Goal: Task Accomplishment & Management: Use online tool/utility

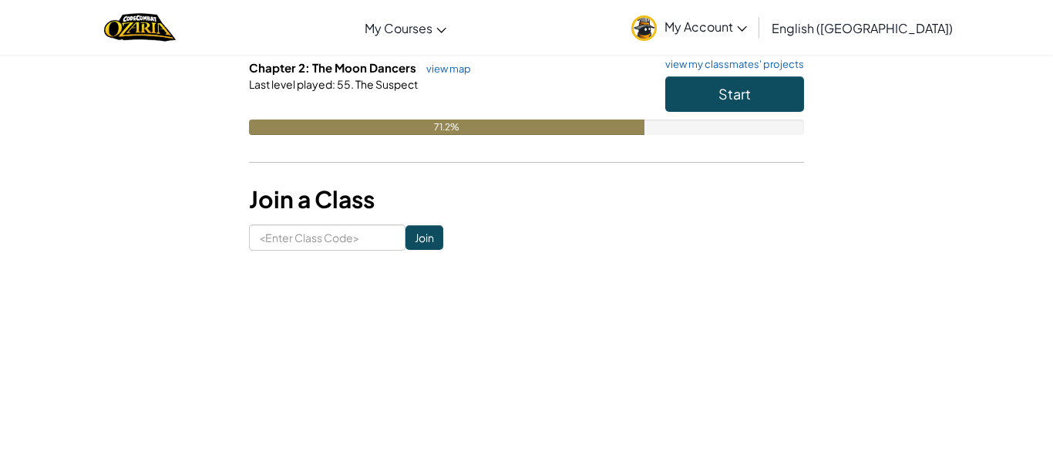
scroll to position [238, 0]
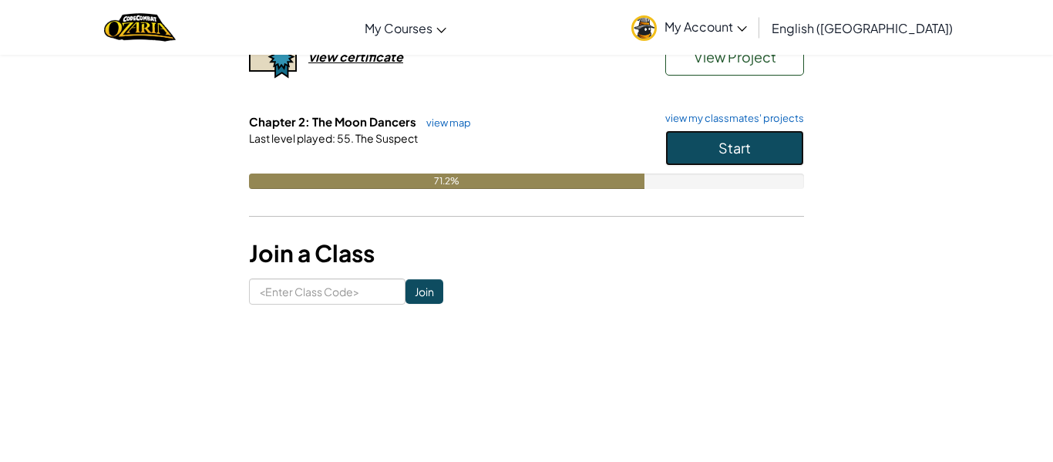
click at [719, 149] on span "Start" at bounding box center [735, 148] width 32 height 18
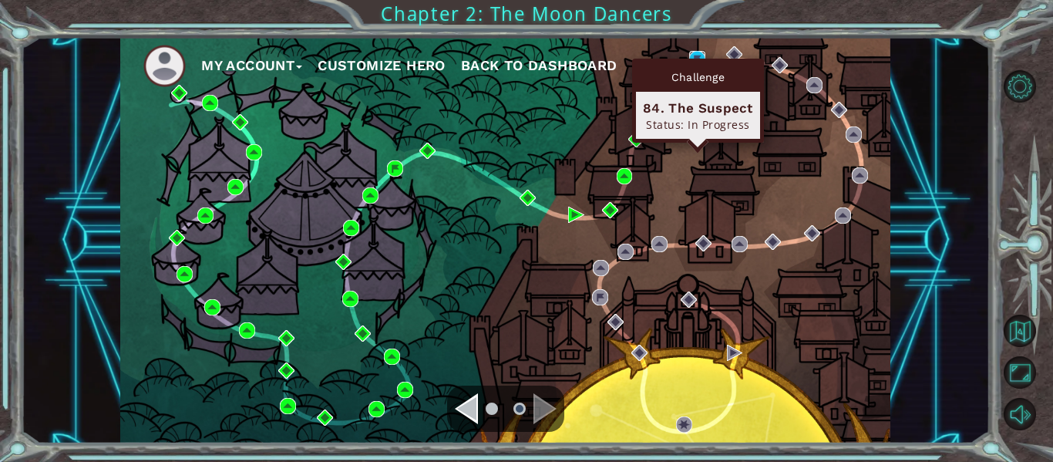
click at [699, 56] on img at bounding box center [697, 59] width 16 height 16
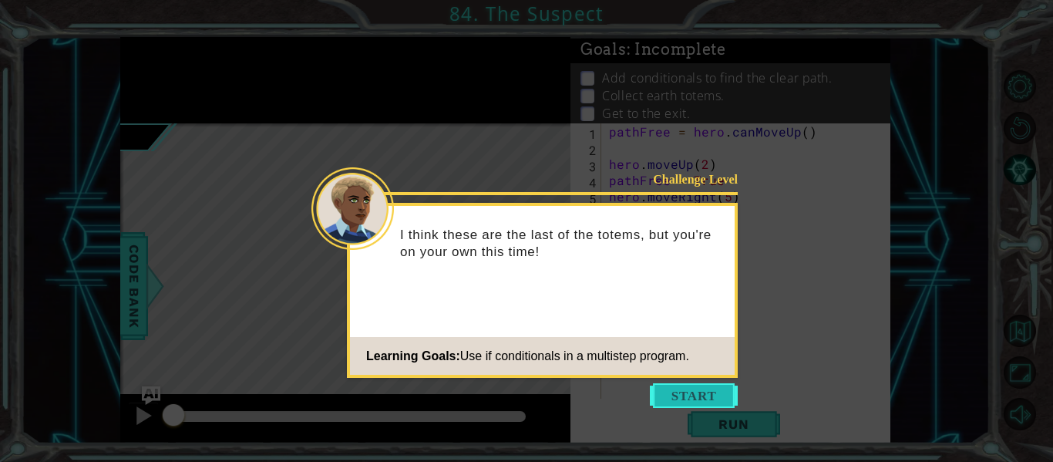
click at [666, 383] on button "Start" at bounding box center [694, 395] width 88 height 25
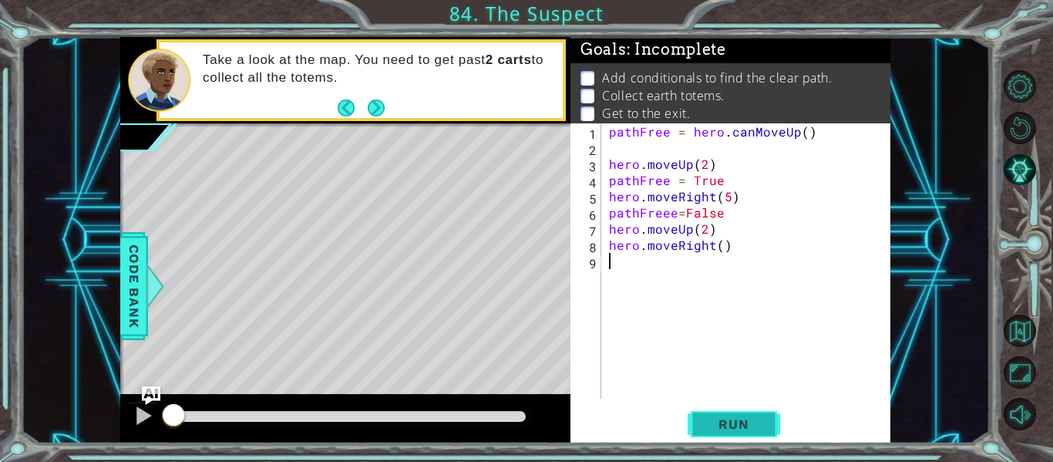
click at [711, 426] on span "Run" at bounding box center [733, 423] width 61 height 15
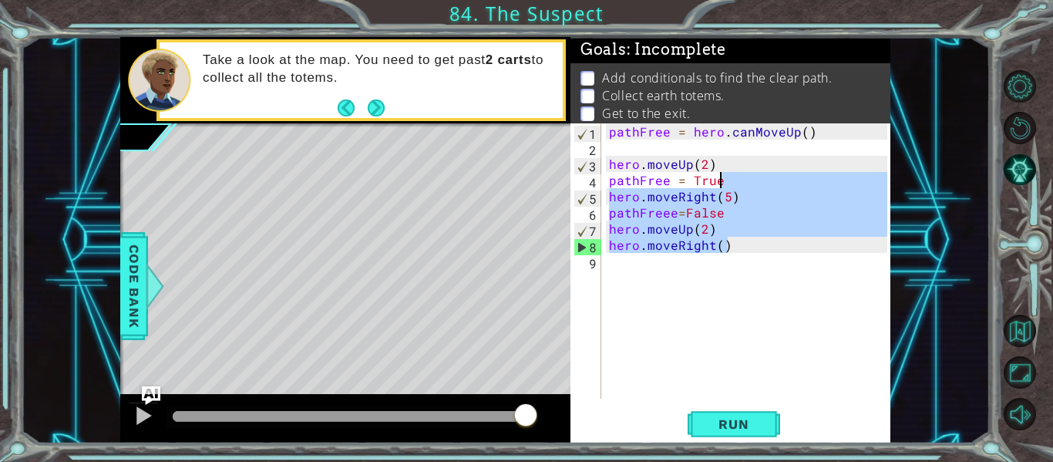
drag, startPoint x: 740, startPoint y: 238, endPoint x: 731, endPoint y: 173, distance: 66.1
click at [731, 173] on div "pathFree = hero . canMoveUp ( ) hero . moveUp ( 2 ) pathFree = True hero . move…" at bounding box center [750, 277] width 289 height 308
type textarea "hero.moveUp(2)"
type textarea "hero.moveUp(2) hero.moveRight()"
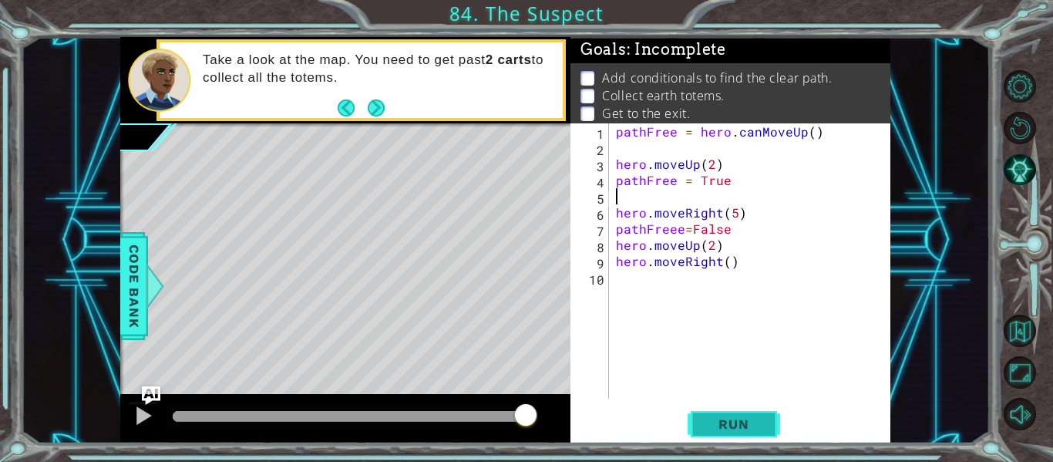
click at [699, 416] on button "Run" at bounding box center [734, 425] width 93 height 32
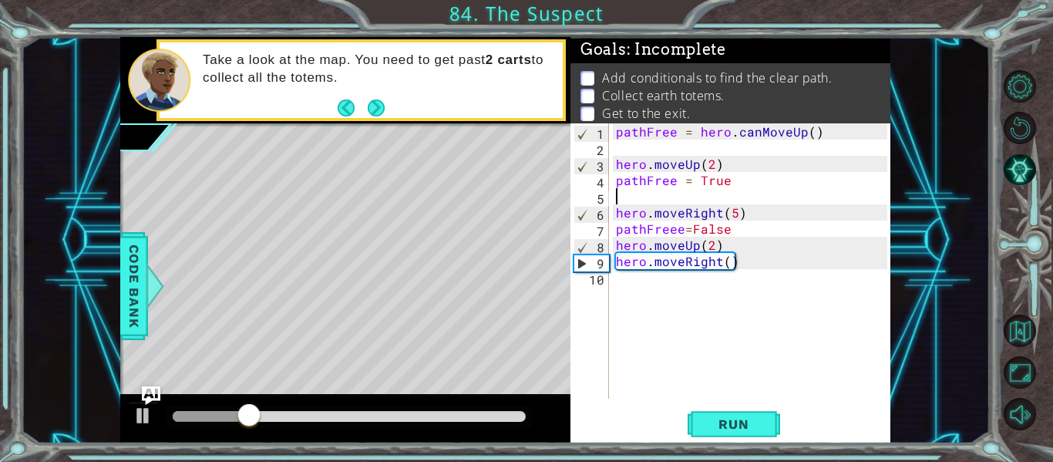
click at [372, 89] on div "Take a look at the map. You need to get past 2 carts to collect all the totems." at bounding box center [377, 80] width 371 height 72
click at [378, 103] on button "Next" at bounding box center [377, 108] width 18 height 18
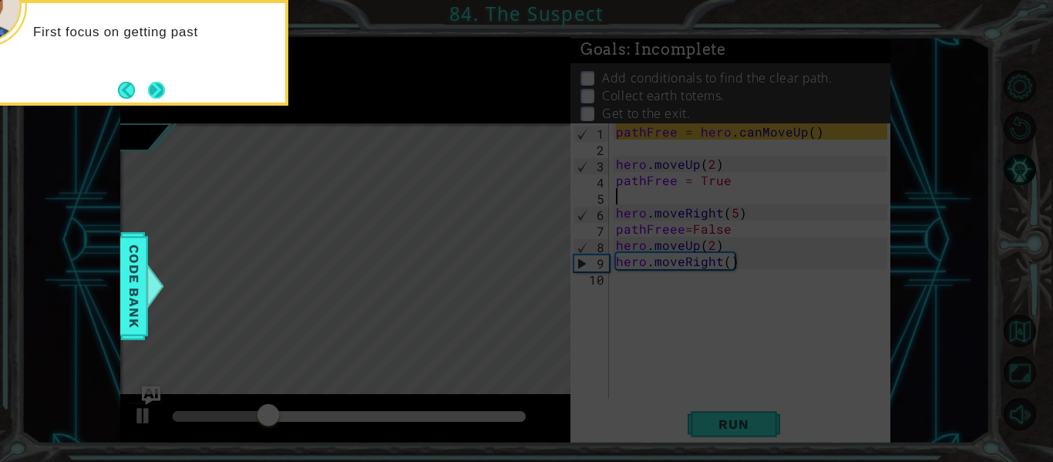
click at [148, 95] on button "Next" at bounding box center [157, 90] width 18 height 18
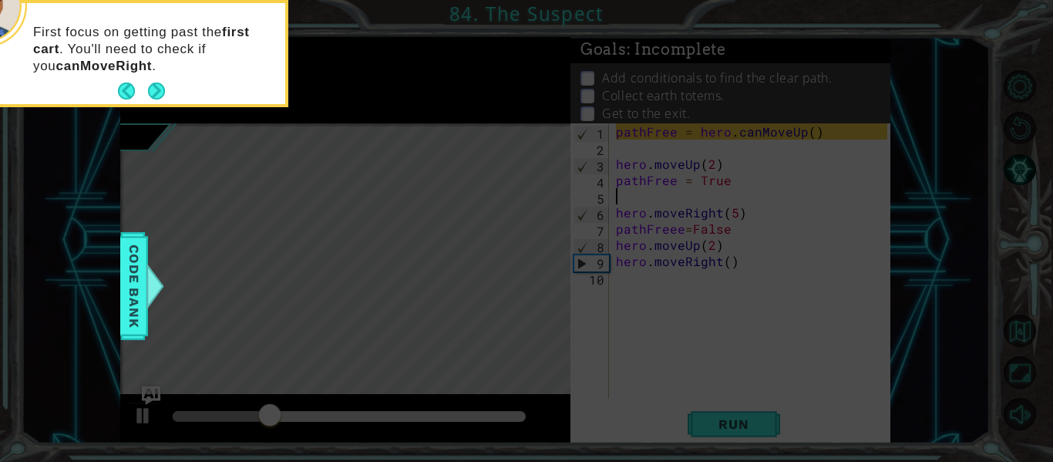
click at [145, 95] on button "Back" at bounding box center [133, 91] width 30 height 17
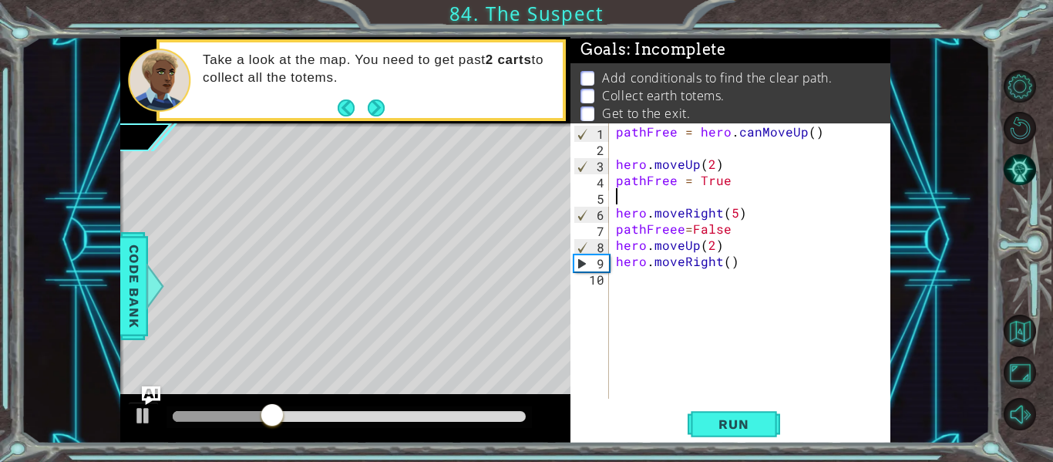
click at [145, 95] on div at bounding box center [159, 80] width 62 height 63
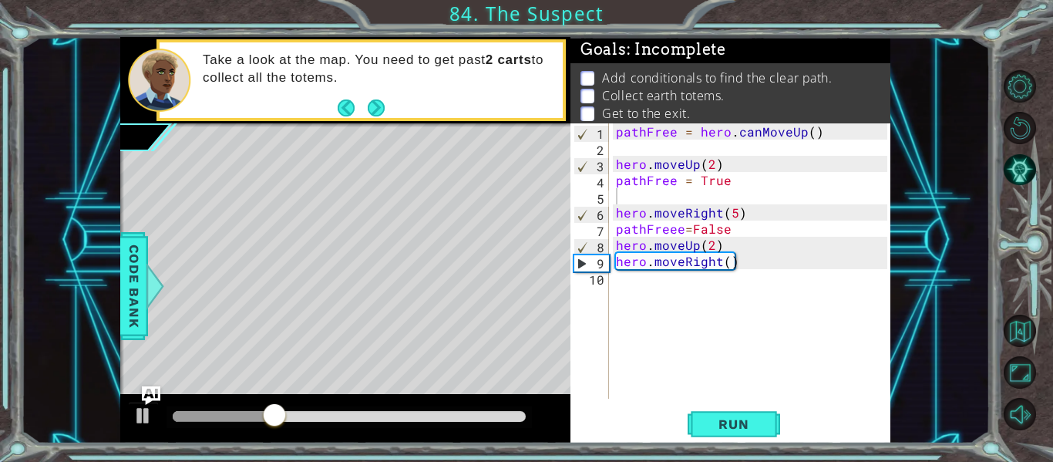
click at [145, 95] on div at bounding box center [159, 80] width 62 height 63
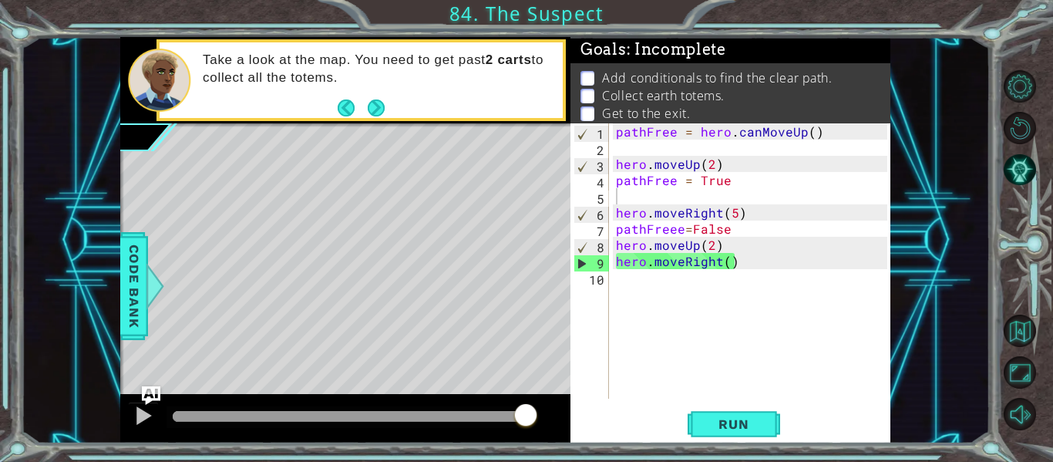
click at [733, 443] on div "1 2 3 4 5 6 7 8 9 10 pathFree = hero . canMoveUp ( ) hero . moveUp ( 2 ) pathFr…" at bounding box center [731, 283] width 320 height 320
click at [727, 431] on span "Run" at bounding box center [733, 423] width 61 height 15
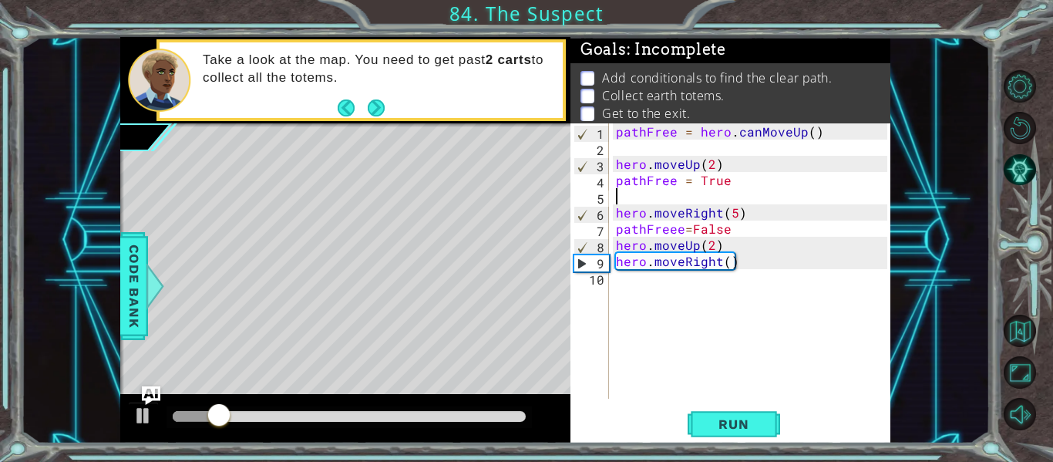
click at [622, 147] on div "pathFree = hero . canMoveUp ( ) hero . moveUp ( 2 ) pathFree = True hero . move…" at bounding box center [754, 277] width 282 height 308
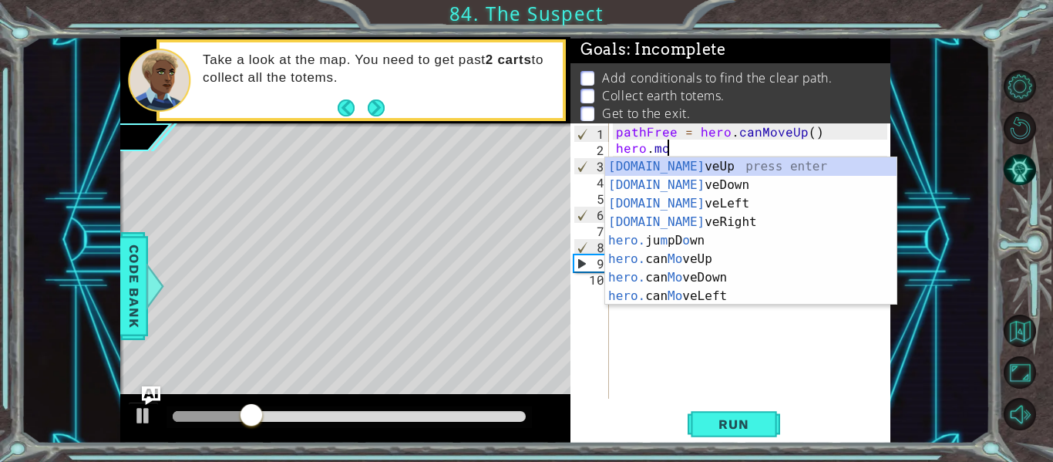
scroll to position [0, 3]
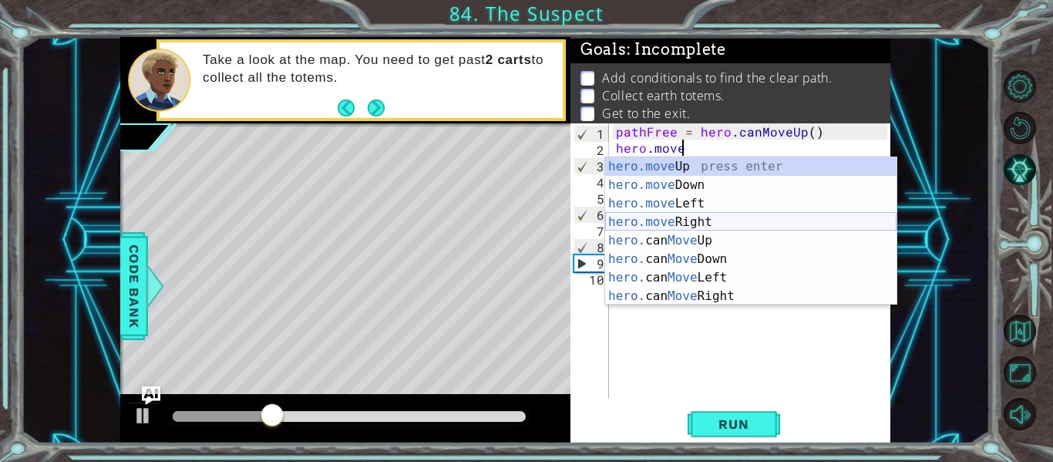
click at [666, 215] on div "hero.move Up press enter hero.move Down press enter hero.move Left press enter …" at bounding box center [750, 249] width 291 height 185
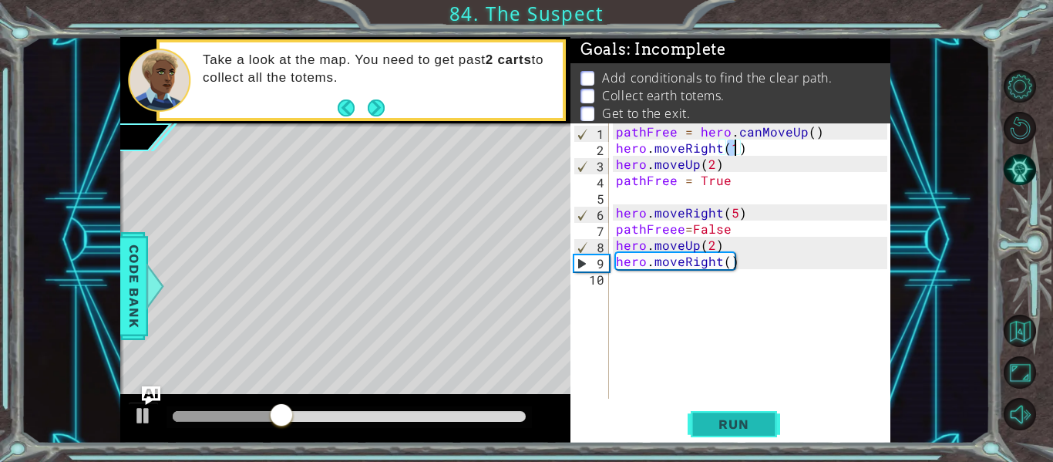
click at [737, 413] on button "Run" at bounding box center [734, 425] width 93 height 32
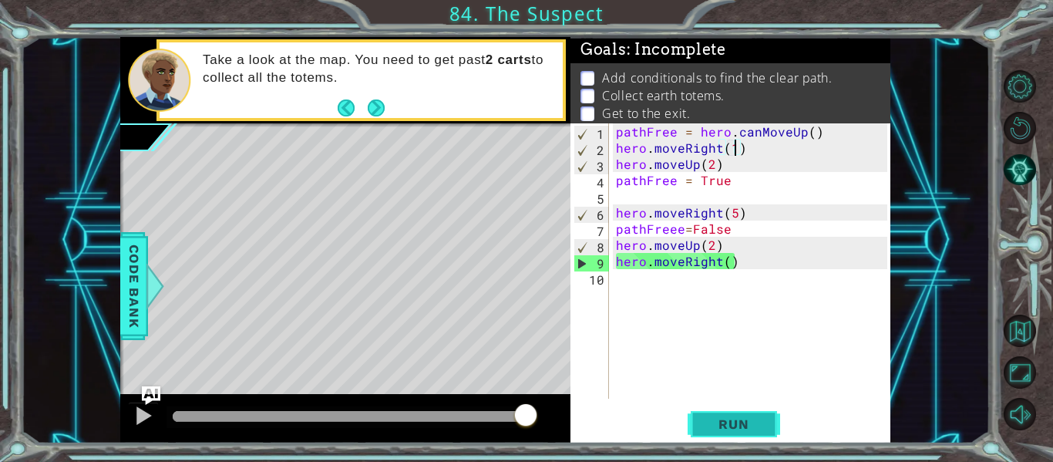
click at [720, 425] on span "Run" at bounding box center [733, 423] width 61 height 15
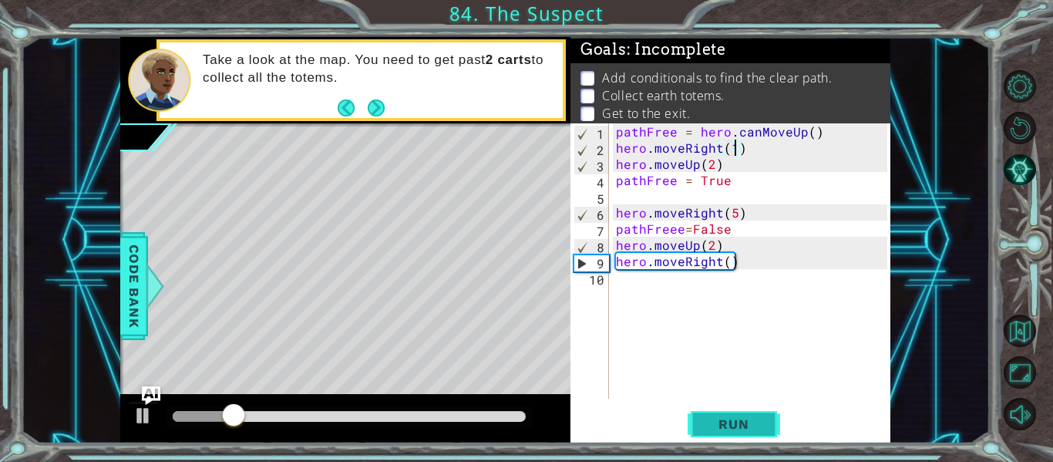
click at [752, 429] on span "Run" at bounding box center [733, 423] width 61 height 15
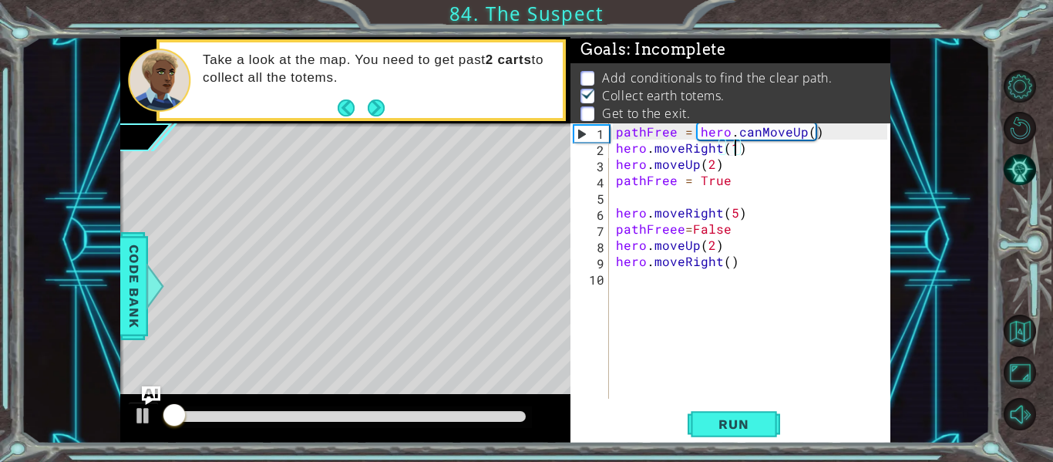
scroll to position [3, 0]
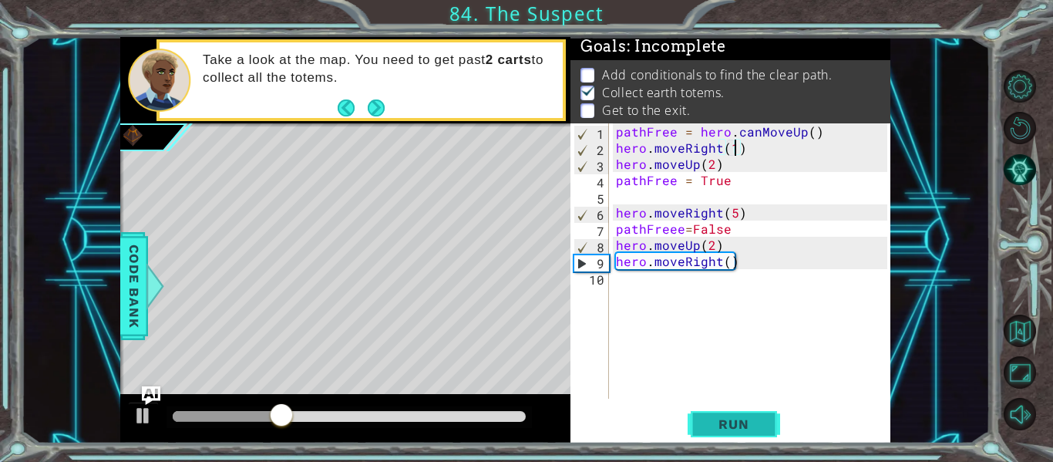
click at [739, 433] on button "Run" at bounding box center [734, 425] width 93 height 32
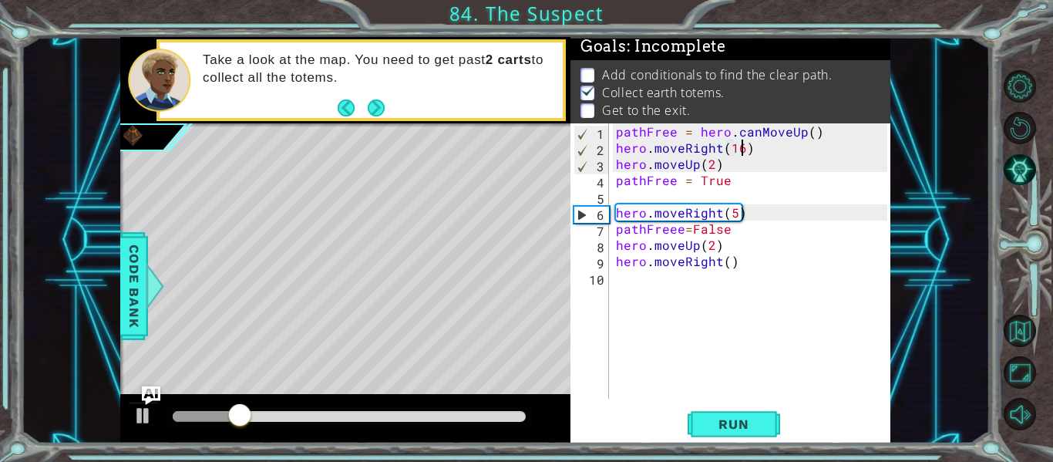
scroll to position [0, 8]
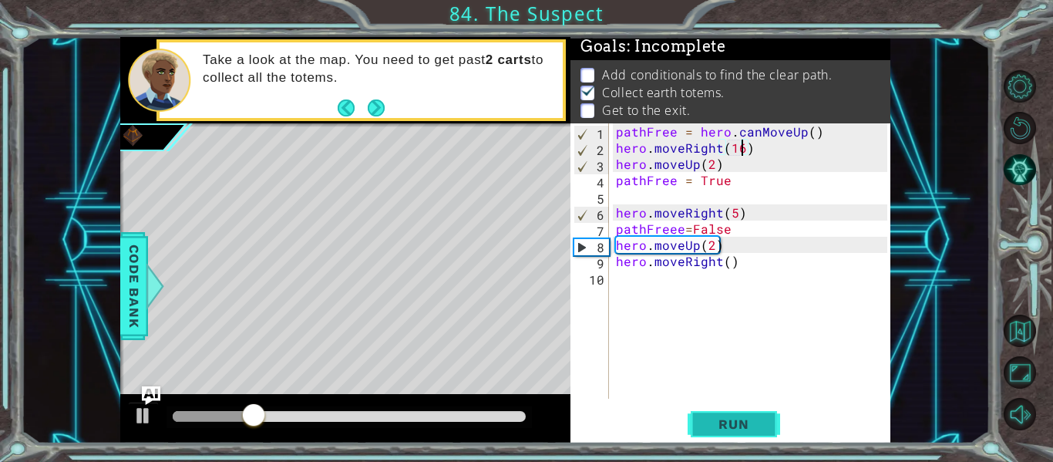
click at [721, 428] on span "Run" at bounding box center [733, 423] width 61 height 15
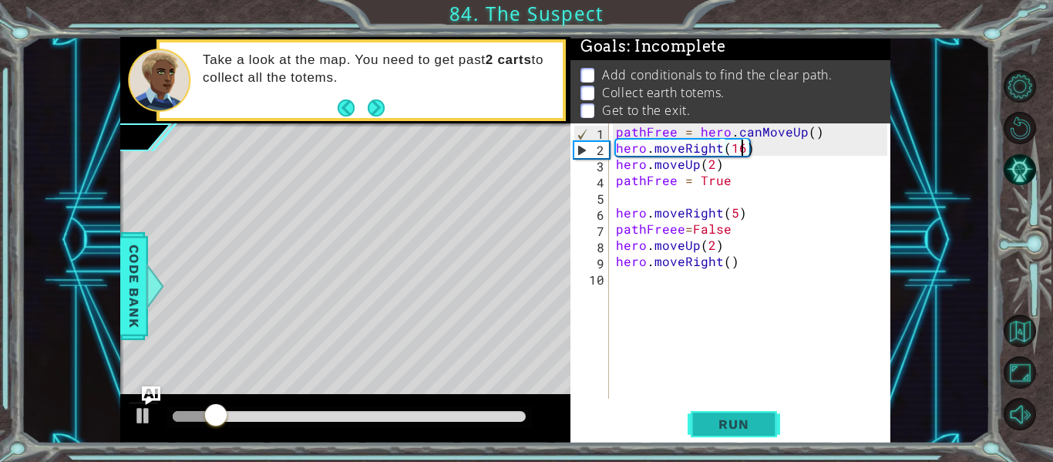
click at [738, 418] on span "Run" at bounding box center [733, 423] width 61 height 15
click at [737, 420] on span "Run" at bounding box center [733, 423] width 61 height 15
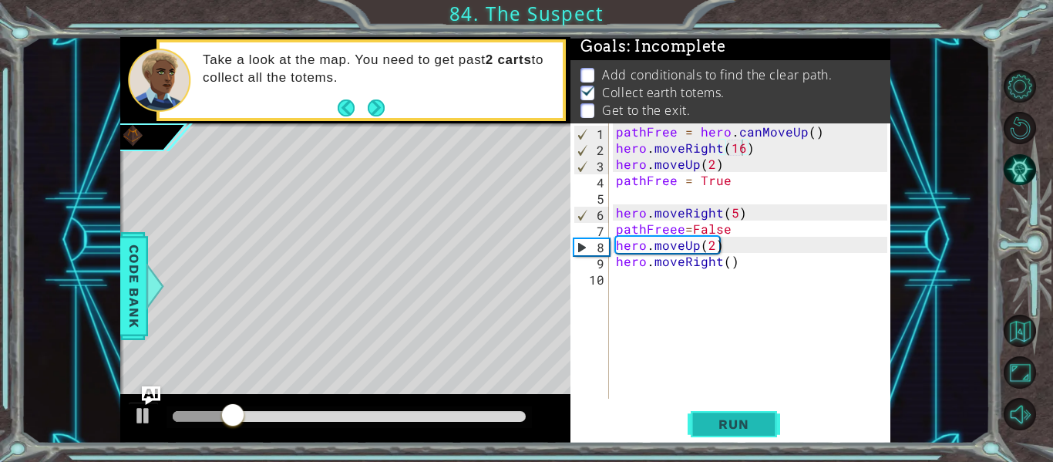
click at [739, 420] on span "Run" at bounding box center [733, 423] width 61 height 15
click at [744, 268] on div "pathFree = hero . canMoveUp ( ) hero . moveRight ( 16 ) hero . moveUp ( 2 ) pat…" at bounding box center [754, 277] width 282 height 308
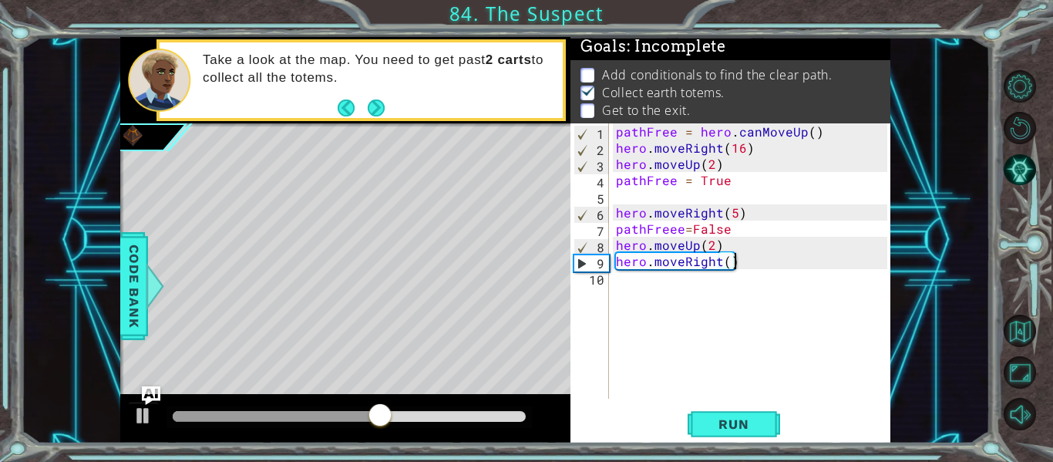
click at [753, 268] on div "pathFree = hero . canMoveUp ( ) hero . moveRight ( 16 ) hero . moveUp ( 2 ) pat…" at bounding box center [754, 277] width 282 height 308
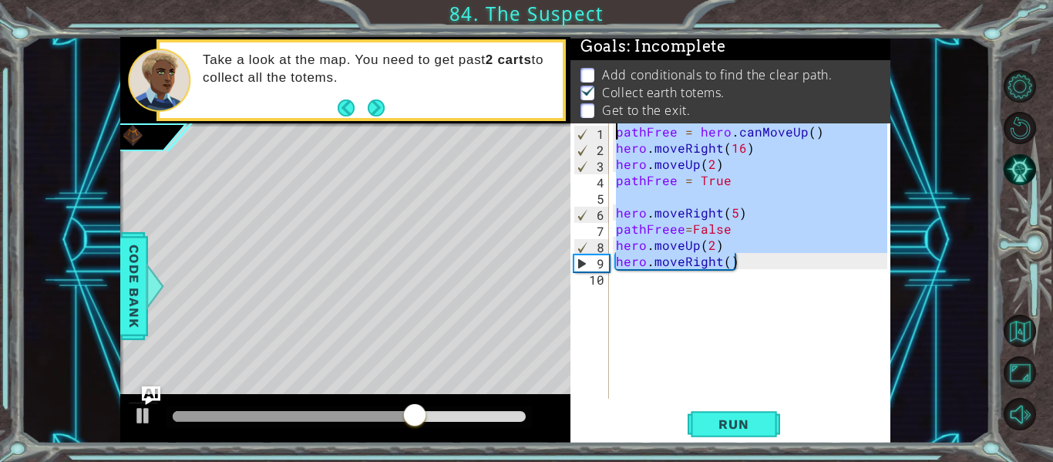
drag, startPoint x: 753, startPoint y: 268, endPoint x: 590, endPoint y: 128, distance: 215.5
click at [590, 128] on div "hero.moveRight() 1 2 3 4 5 6 7 8 9 10 pathFree = hero . canMoveUp ( ) hero . mo…" at bounding box center [729, 260] width 317 height 275
type textarea "pathFree = hero.canMoveUp() hero.moveRight(16)"
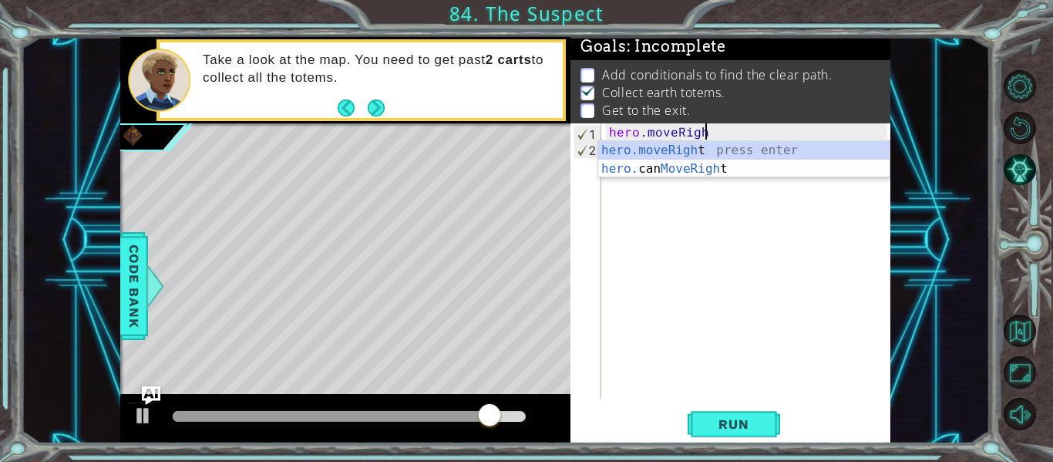
scroll to position [0, 5]
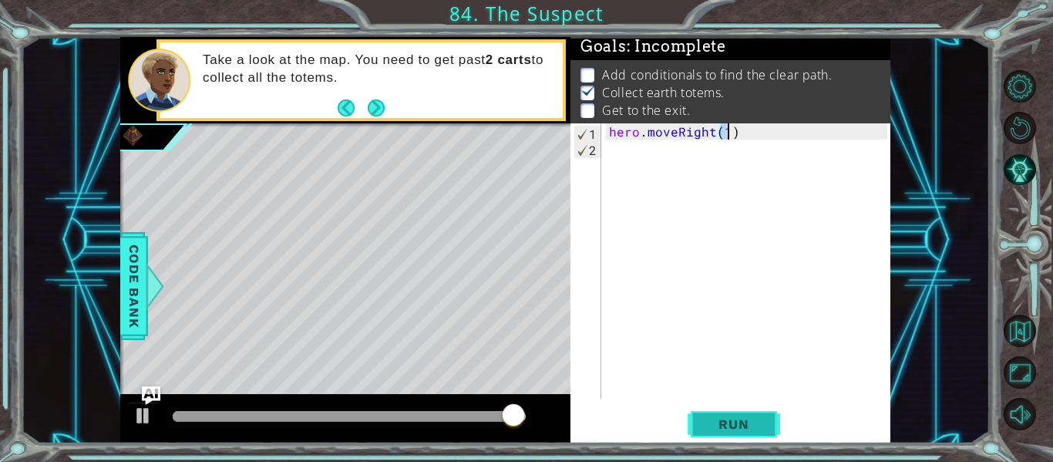
type textarea "hero.moveRight(1)"
click at [716, 426] on span "Run" at bounding box center [733, 423] width 61 height 15
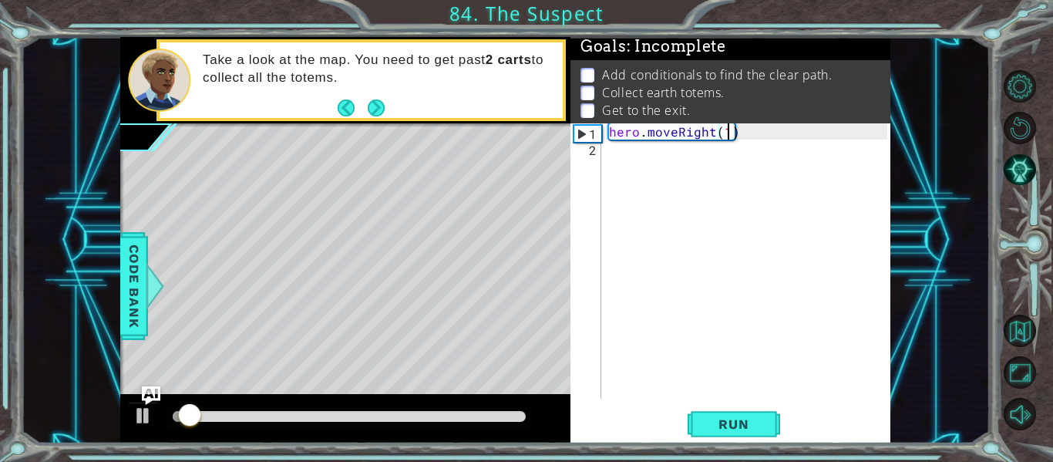
click at [755, 149] on div "hero . moveRight ( 1 )" at bounding box center [750, 277] width 289 height 308
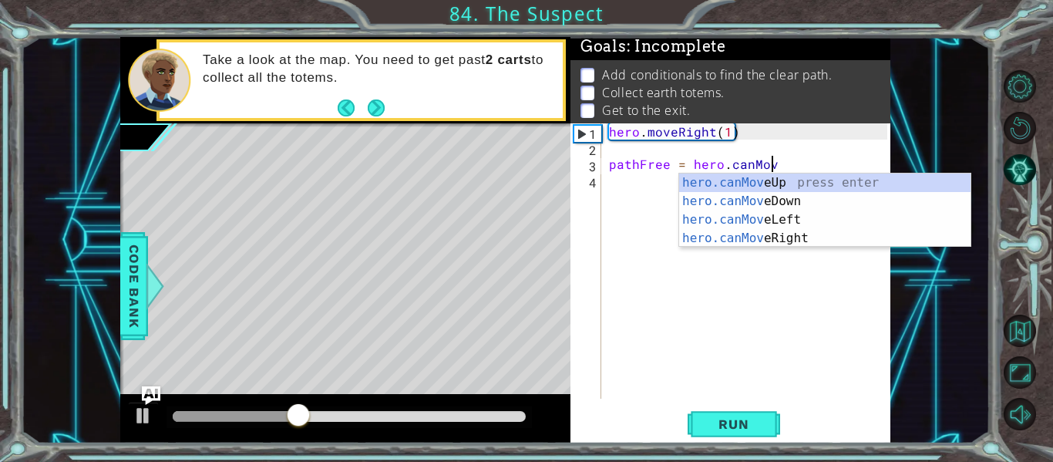
scroll to position [0, 10]
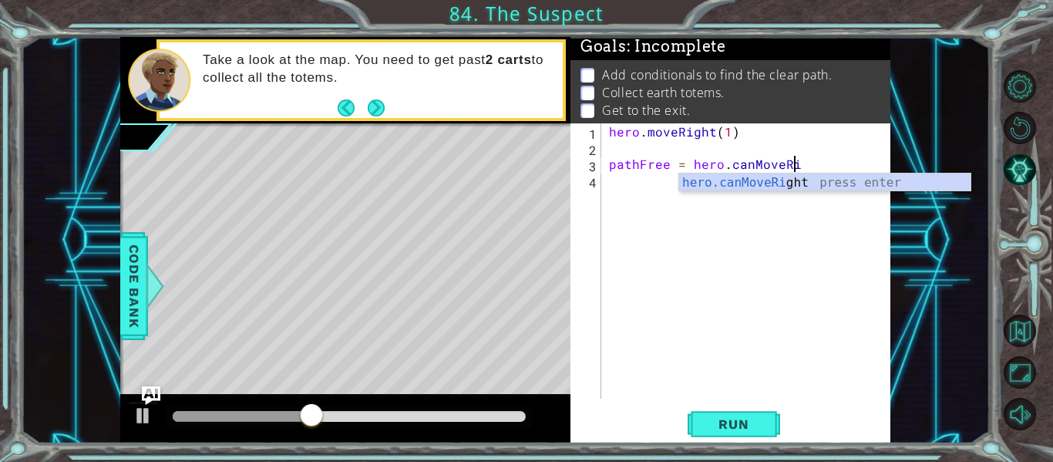
type textarea "pathFree = hero.canMoveRight"
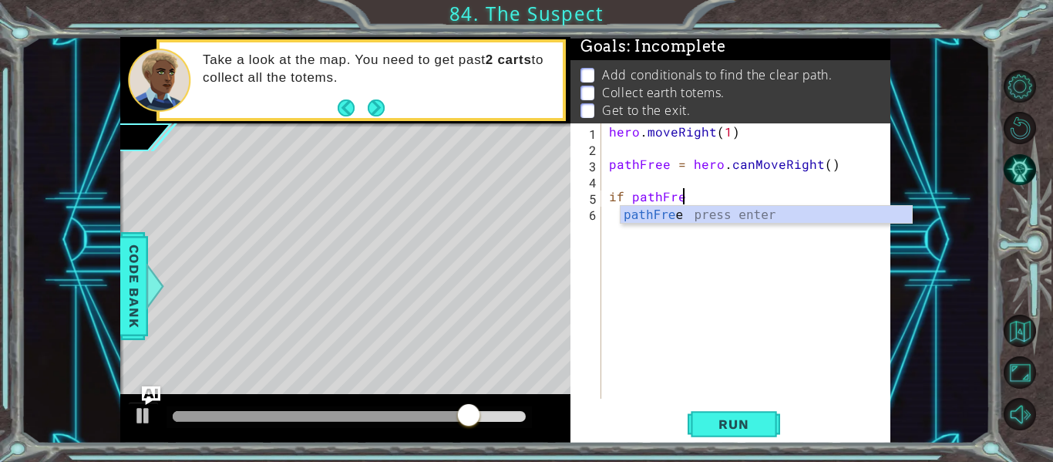
scroll to position [0, 5]
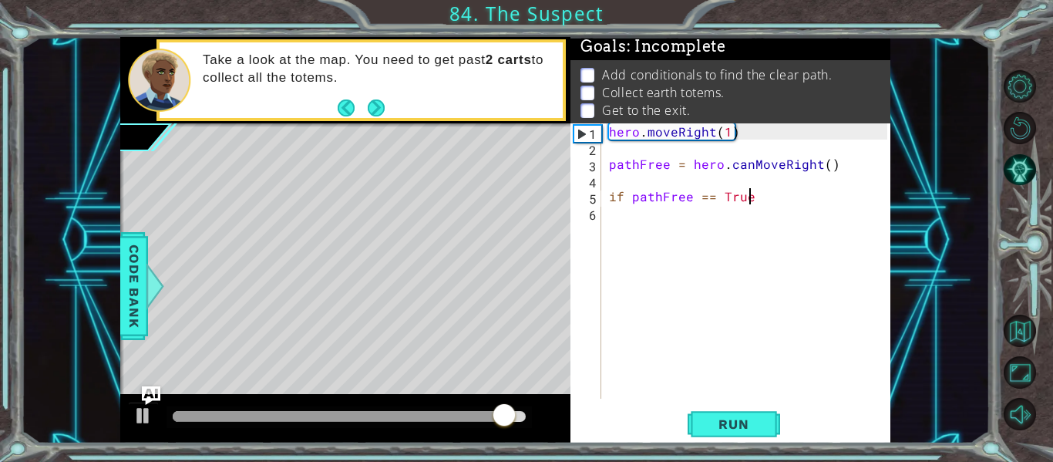
type textarea "if pathFree == True:"
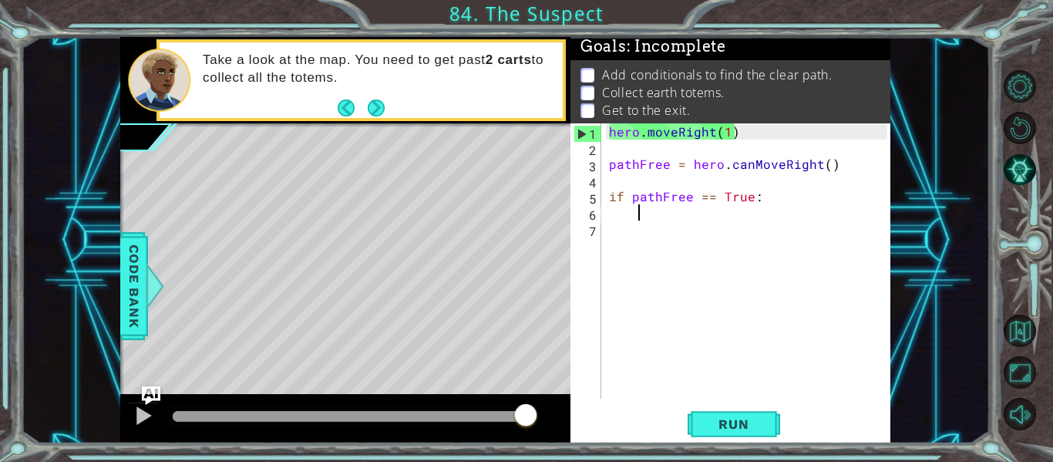
type textarea "H"
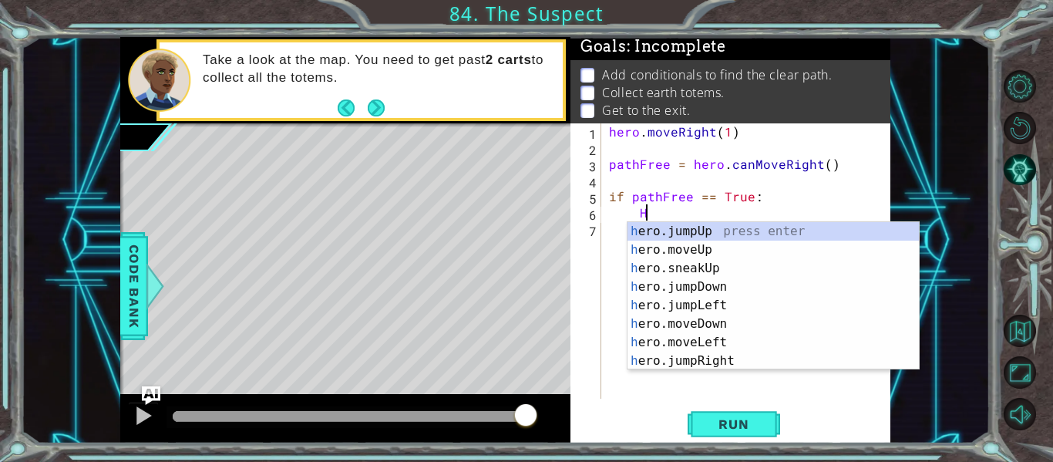
scroll to position [0, 0]
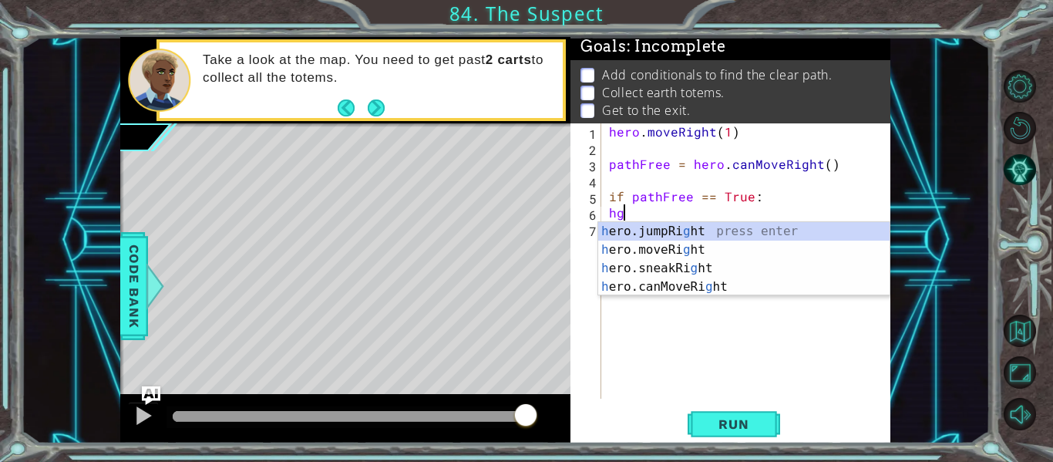
type textarea "h"
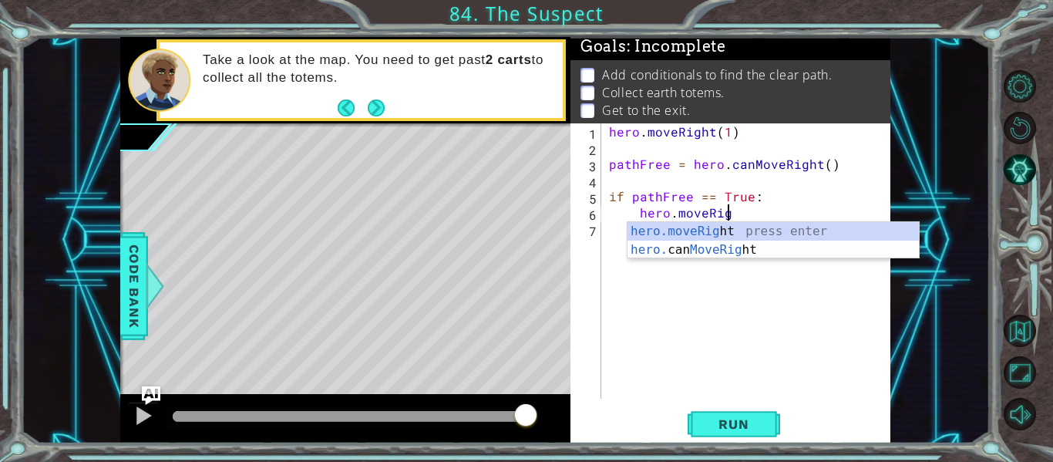
scroll to position [0, 8]
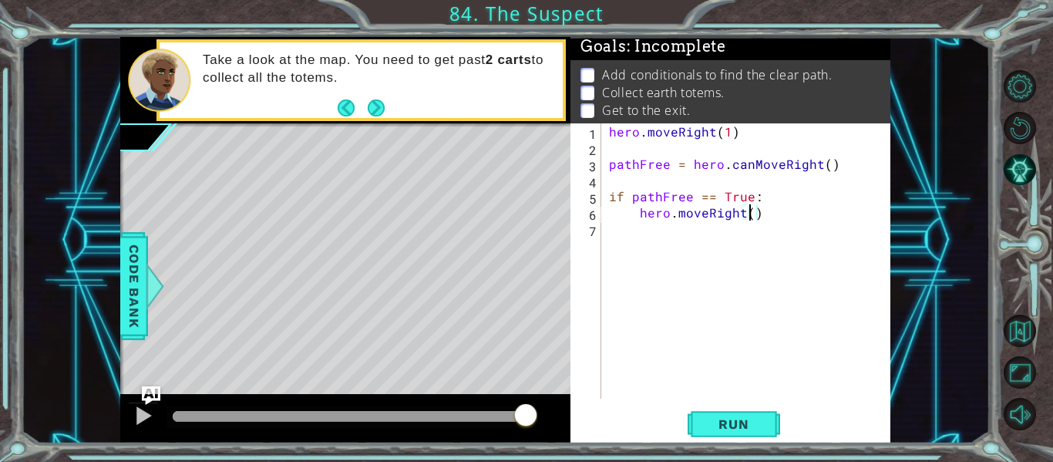
type textarea "hero.moveRight(3)"
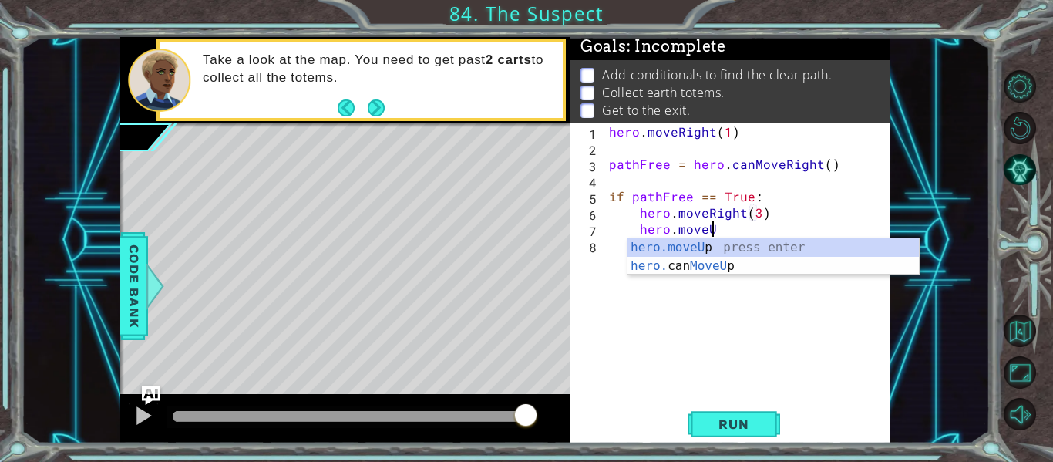
scroll to position [0, 6]
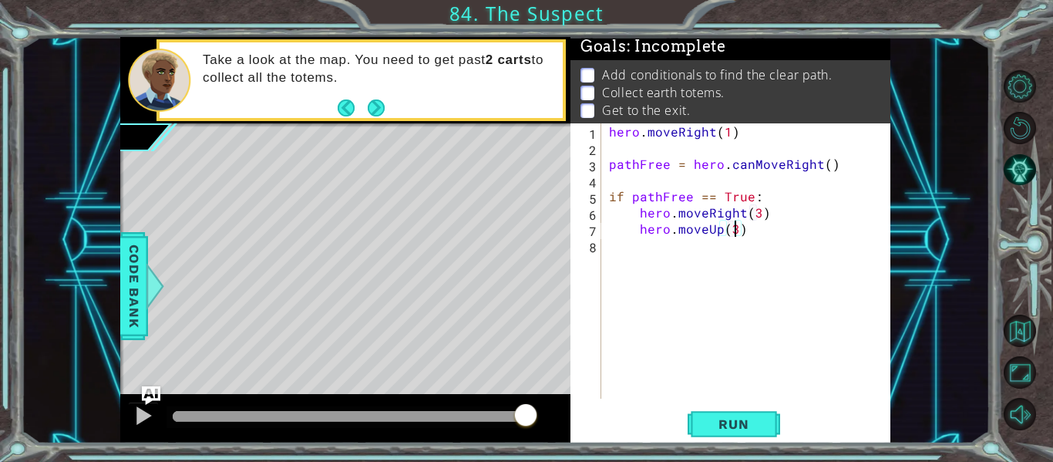
type textarea "hero.moveUp(2)"
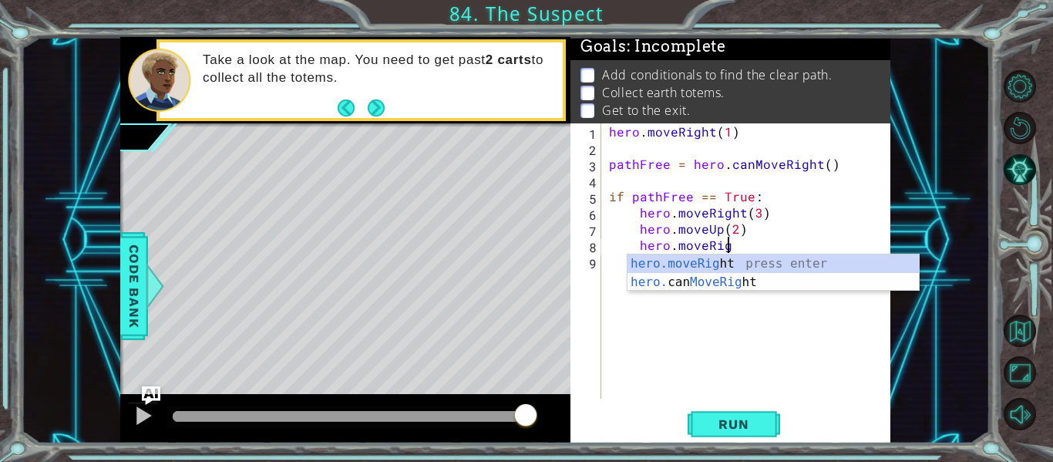
scroll to position [0, 8]
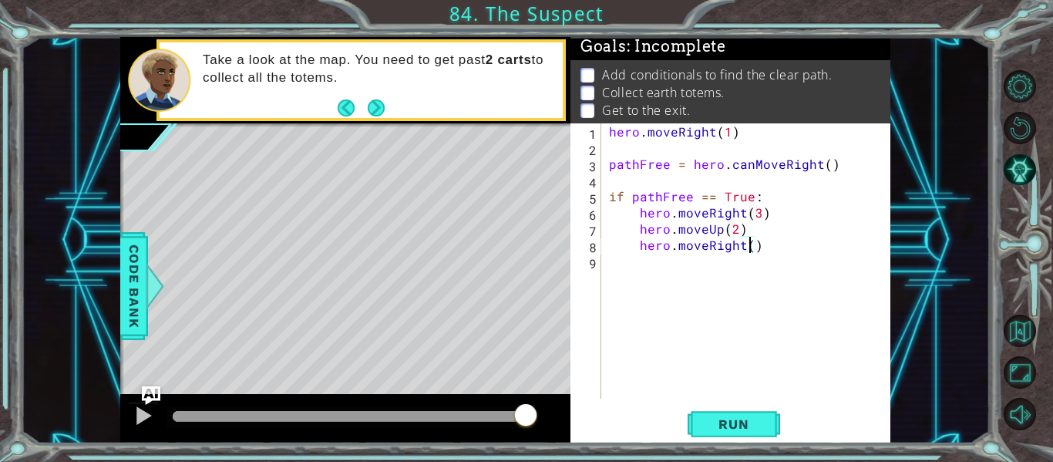
type textarea "hero.moveRight(2)"
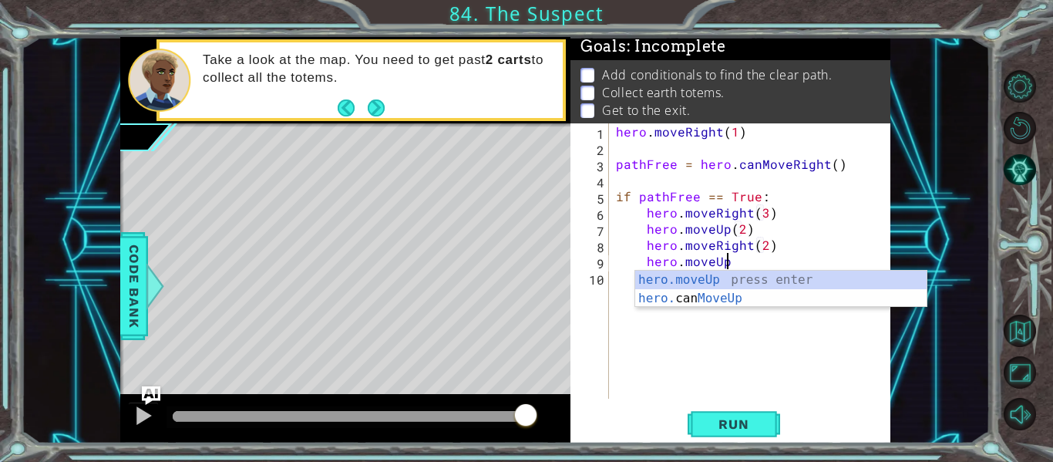
scroll to position [0, 6]
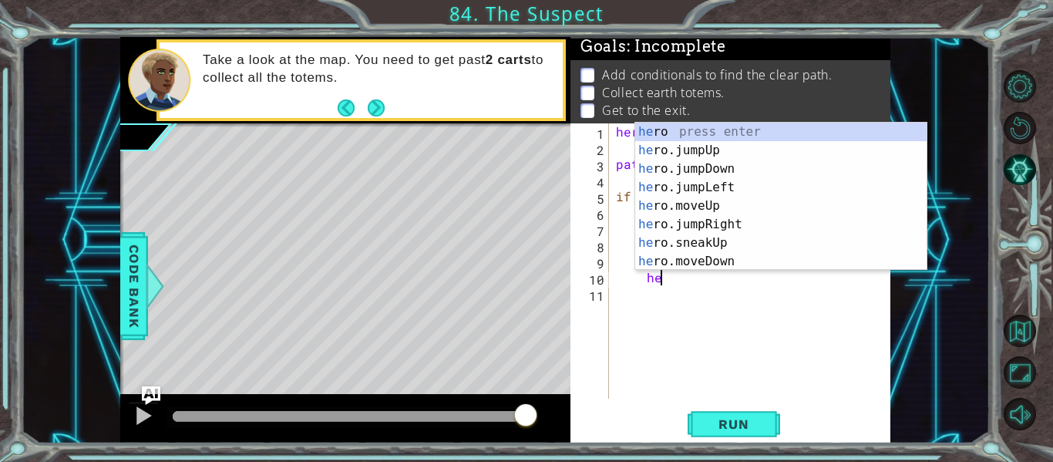
type textarea "h"
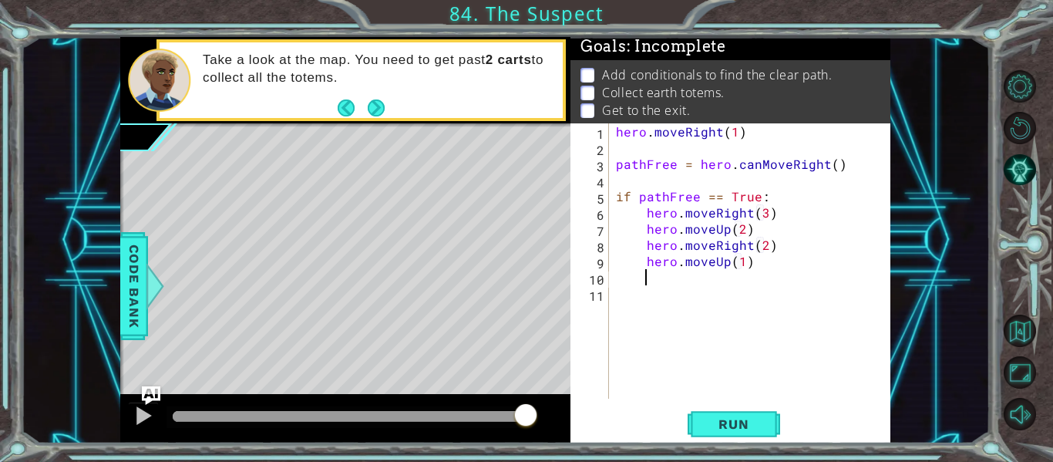
scroll to position [0, 0]
type textarea "hero.moveUp(2)"
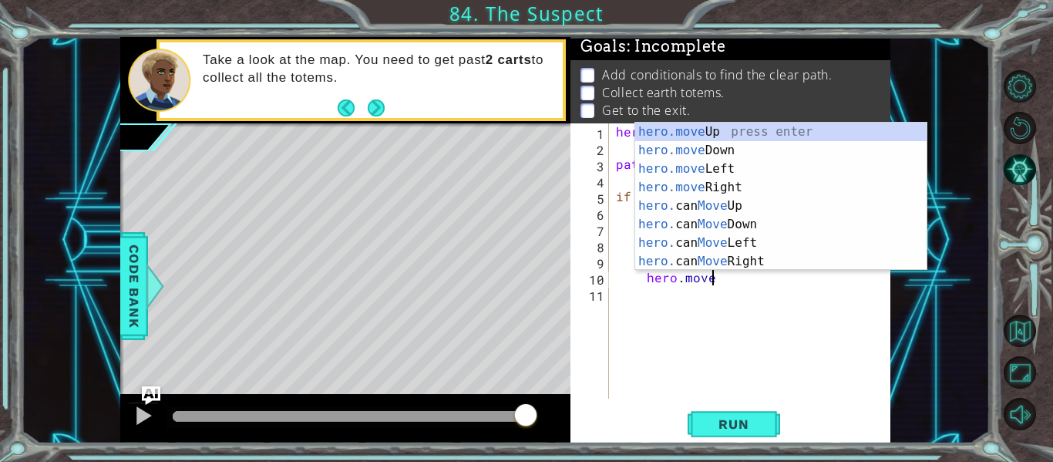
scroll to position [0, 5]
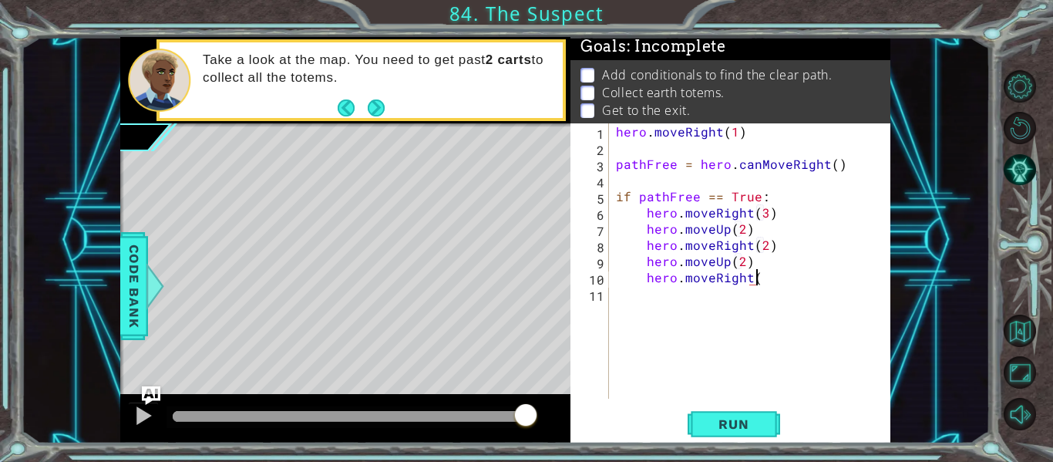
type textarea "hero.moveRight()"
type textarea "hero.moveUp(2)"
type textarea "if pathFree == False:"
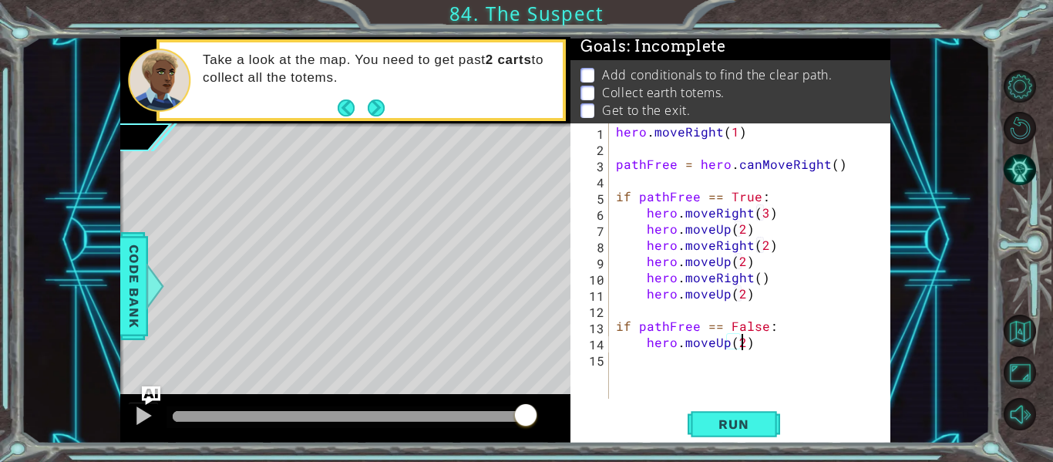
scroll to position [0, 8]
type textarea "hero.moveUp(2)"
click at [732, 415] on button "Run" at bounding box center [734, 425] width 93 height 32
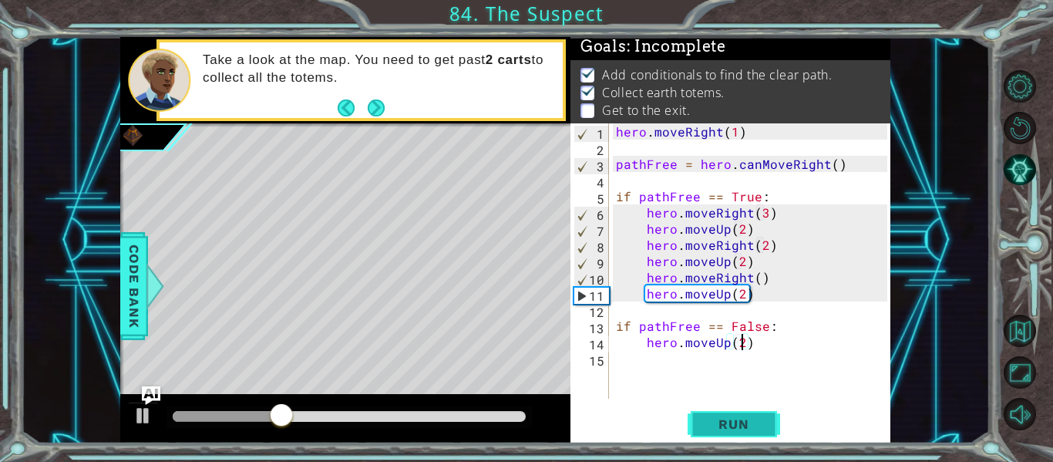
click at [723, 430] on span "Run" at bounding box center [733, 423] width 61 height 15
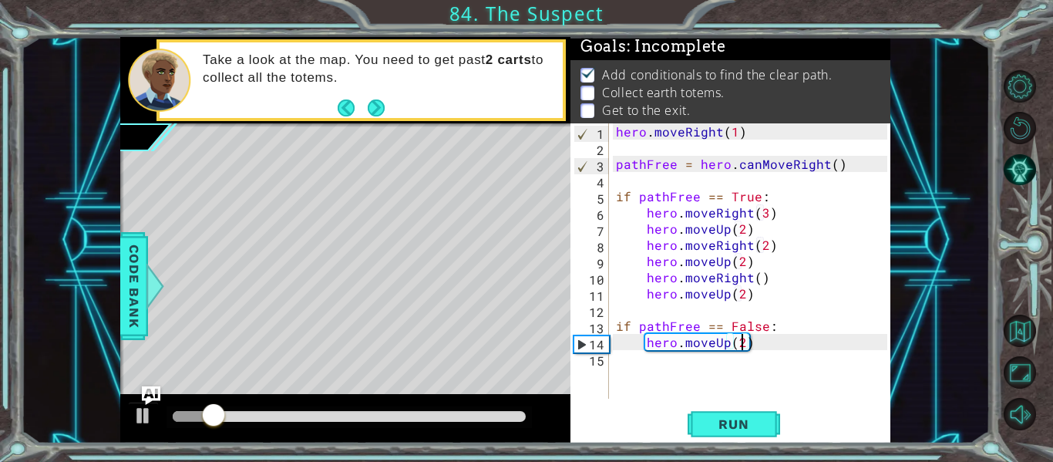
click at [726, 357] on div "hero . moveRight ( 1 ) pathFree = hero . canMoveRight ( ) if pathFree == True :…" at bounding box center [754, 277] width 282 height 308
type textarea "hero.moveRigfht"
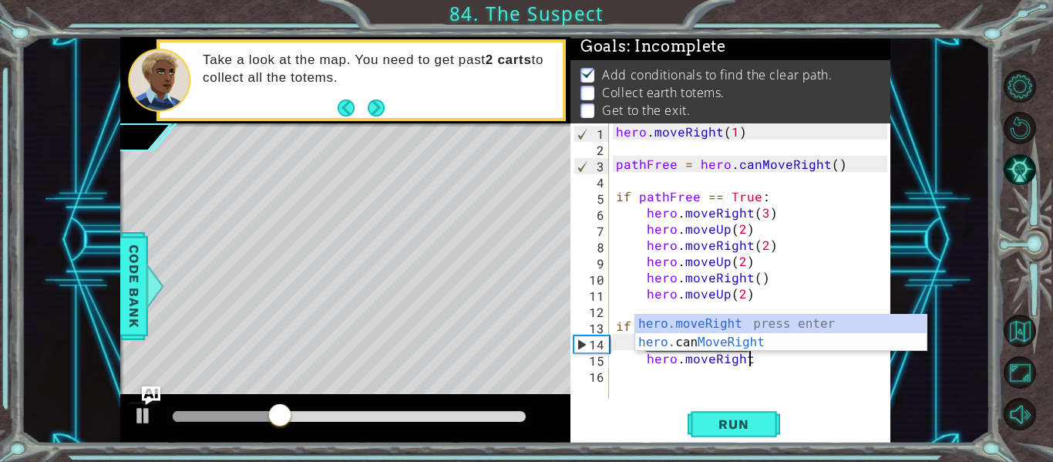
scroll to position [0, 8]
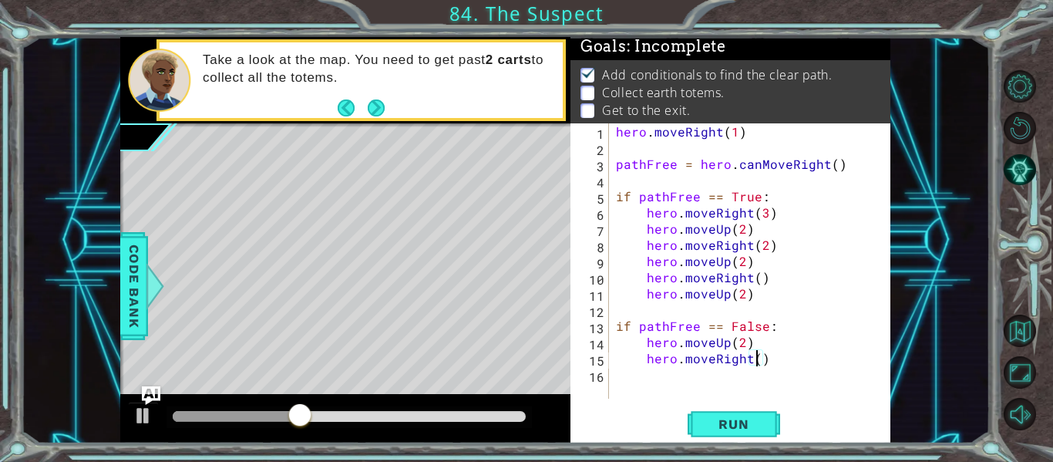
type textarea "hero.moveRight(3)"
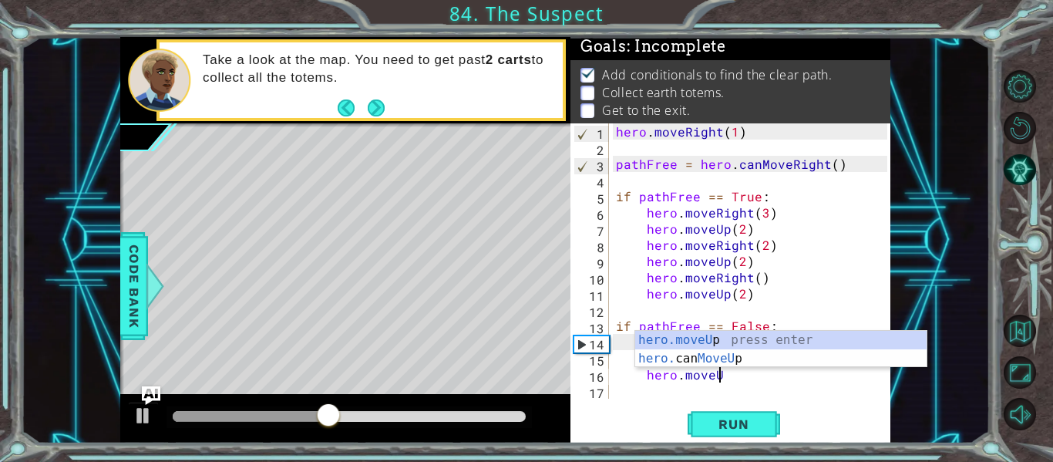
scroll to position [0, 6]
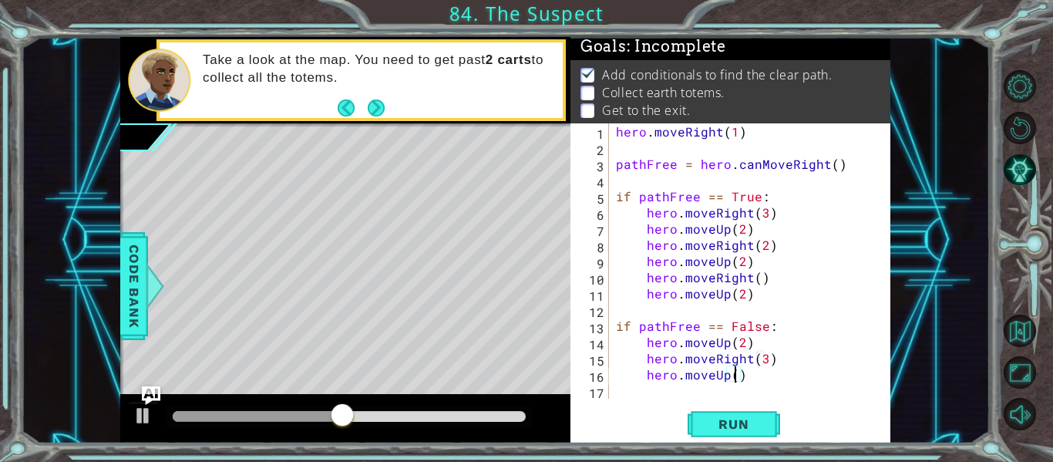
type textarea "hero.moveUp(2)"
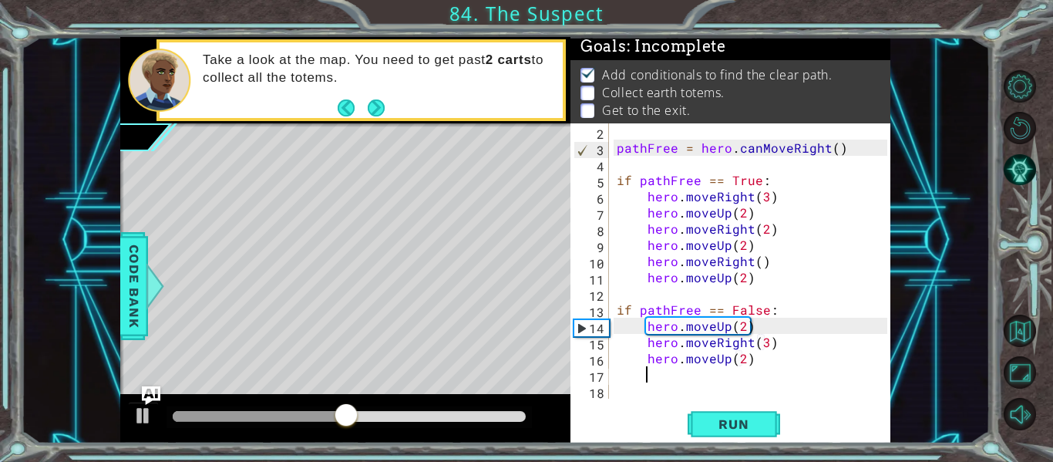
scroll to position [16, 0]
type textarea "hero.moveRight(3)"
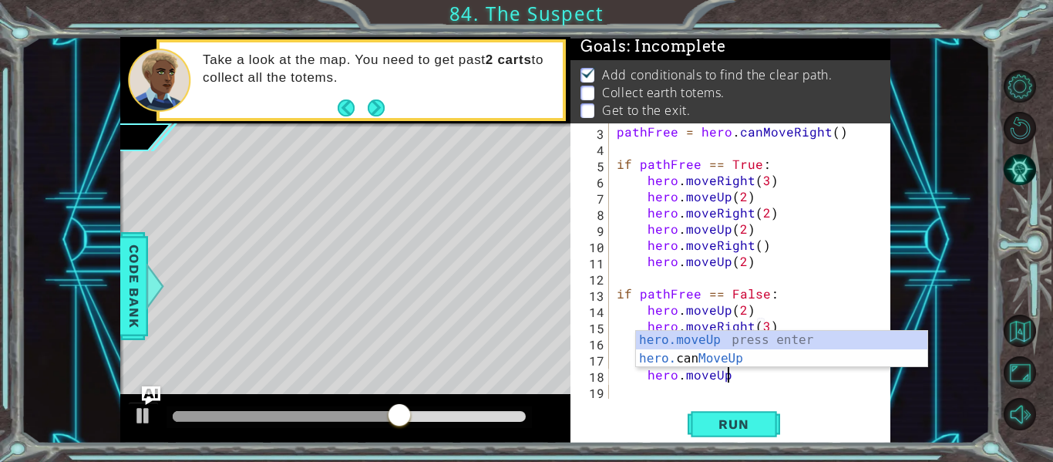
scroll to position [0, 6]
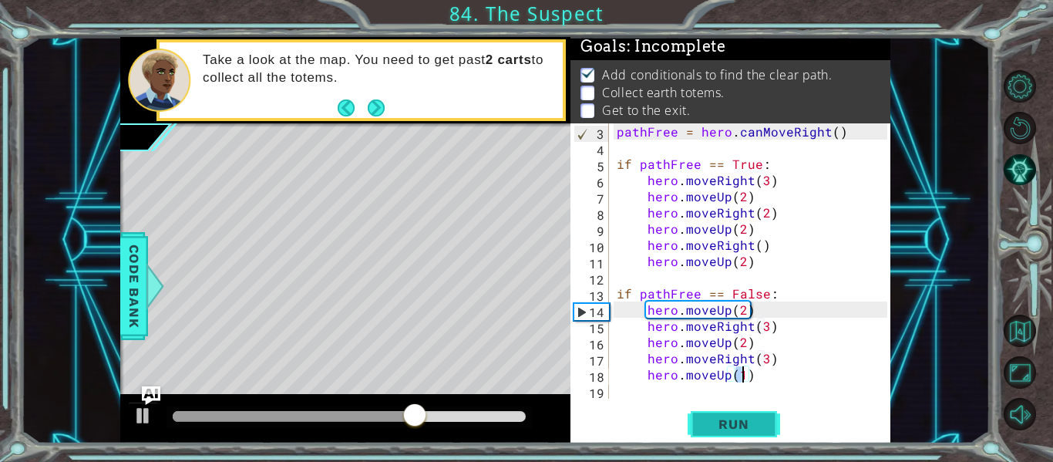
type textarea "hero.moveUp(1)"
click at [734, 425] on span "Run" at bounding box center [733, 423] width 61 height 15
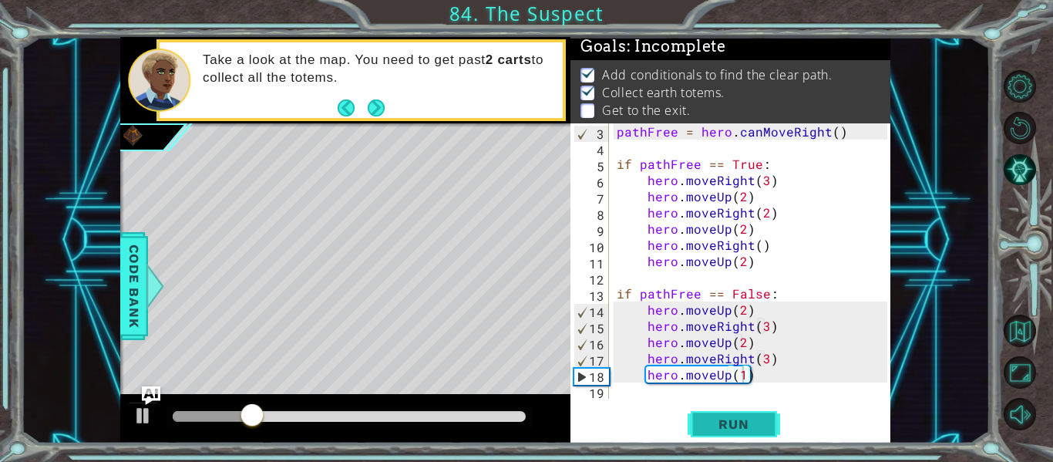
click at [733, 414] on button "Run" at bounding box center [734, 425] width 93 height 32
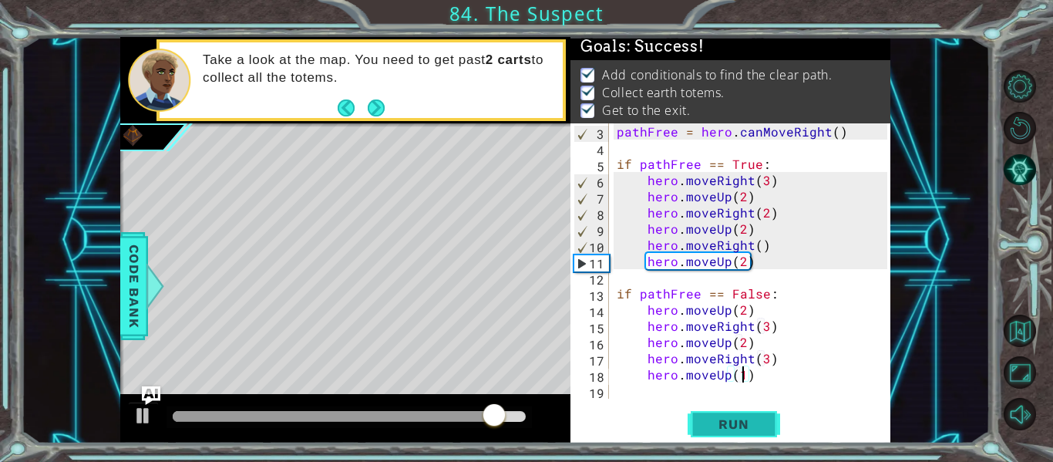
click at [733, 414] on button "Run" at bounding box center [734, 425] width 93 height 32
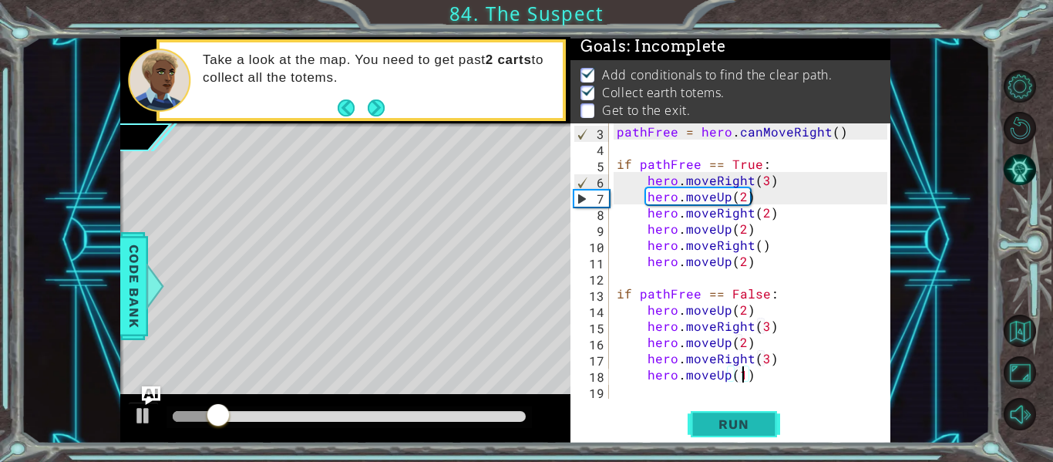
click at [733, 414] on button "Run" at bounding box center [734, 425] width 93 height 32
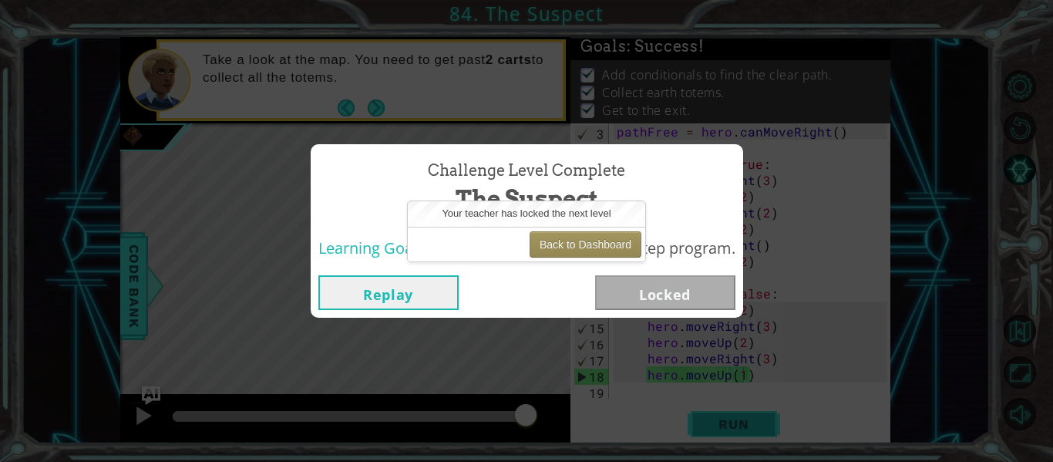
click at [733, 414] on div "Challenge Level Complete The Suspect Learning Goals: Use if conditionals in a m…" at bounding box center [526, 231] width 1053 height 462
click at [581, 247] on button "Back to Dashboard" at bounding box center [586, 244] width 112 height 26
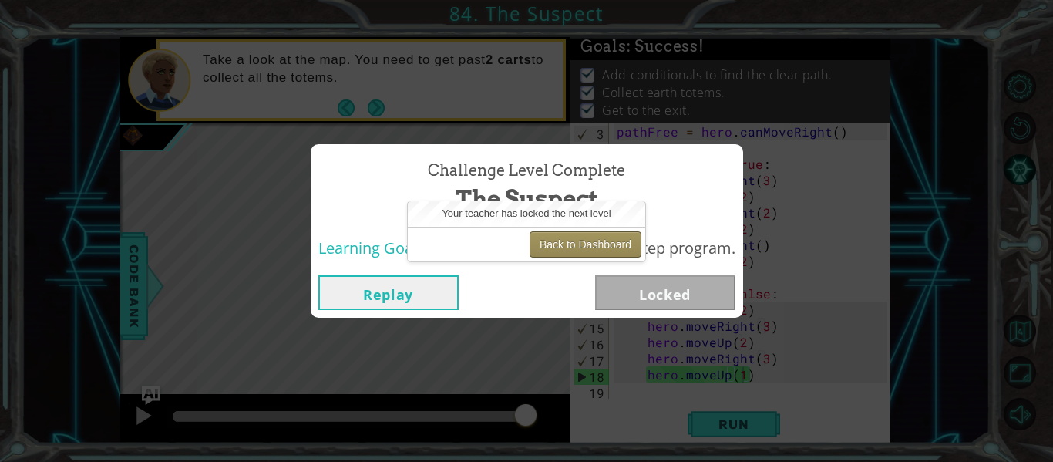
click at [550, 248] on button "Back to Dashboard" at bounding box center [586, 244] width 112 height 26
click at [628, 235] on button "Back to Dashboard" at bounding box center [586, 244] width 112 height 26
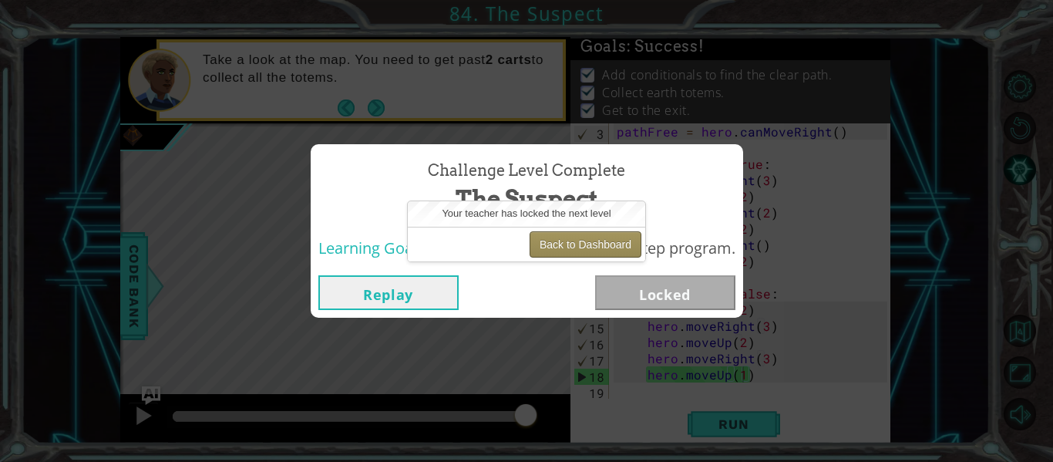
click at [628, 235] on button "Back to Dashboard" at bounding box center [586, 244] width 112 height 26
click at [558, 238] on button "Back to Dashboard" at bounding box center [586, 244] width 112 height 26
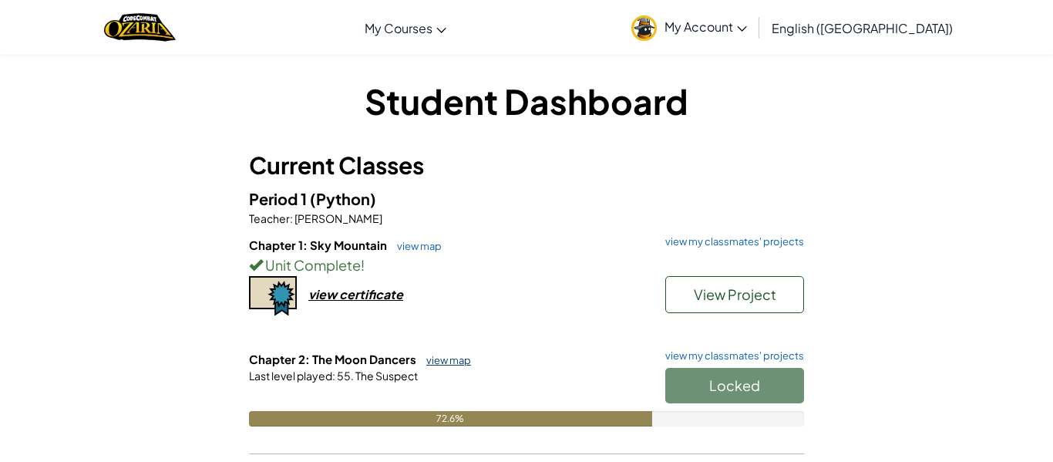
click at [438, 358] on link "view map" at bounding box center [445, 360] width 52 height 12
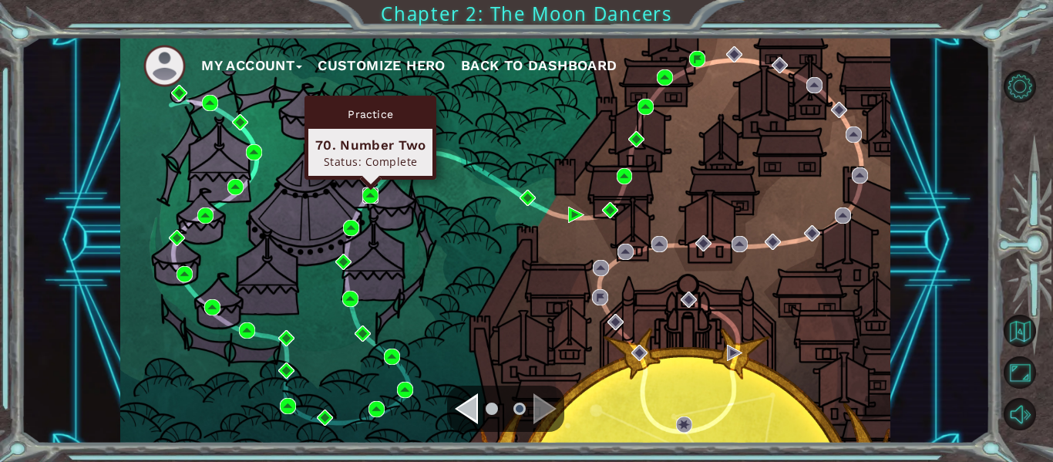
click at [369, 191] on img at bounding box center [370, 195] width 16 height 16
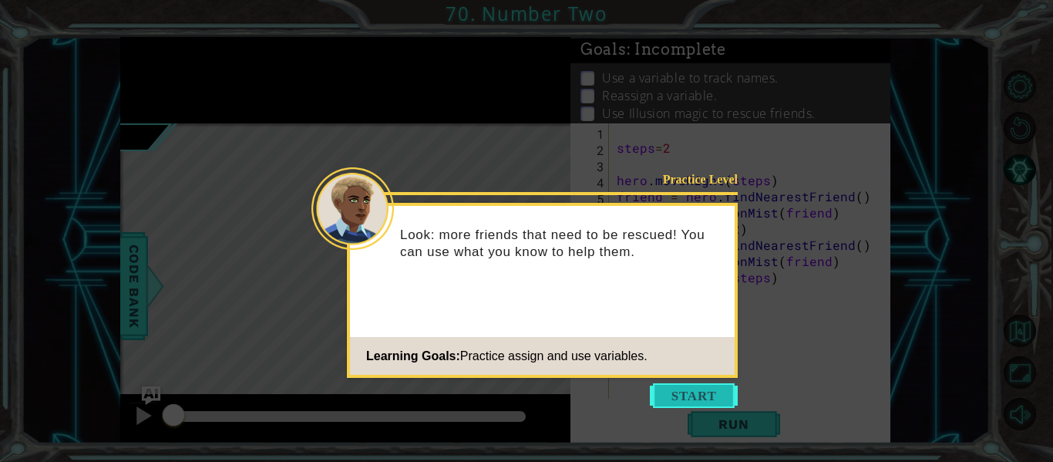
click at [703, 395] on button "Start" at bounding box center [694, 395] width 88 height 25
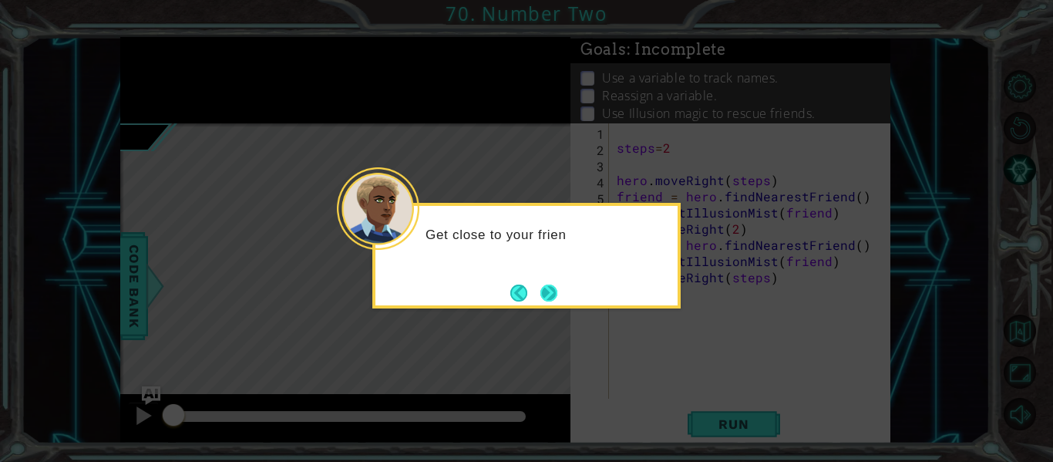
click at [545, 305] on button "Next" at bounding box center [549, 293] width 28 height 28
click at [545, 305] on div at bounding box center [526, 256] width 308 height 106
click at [545, 305] on div "A" at bounding box center [526, 256] width 308 height 106
click at [545, 305] on button "Next" at bounding box center [549, 293] width 26 height 26
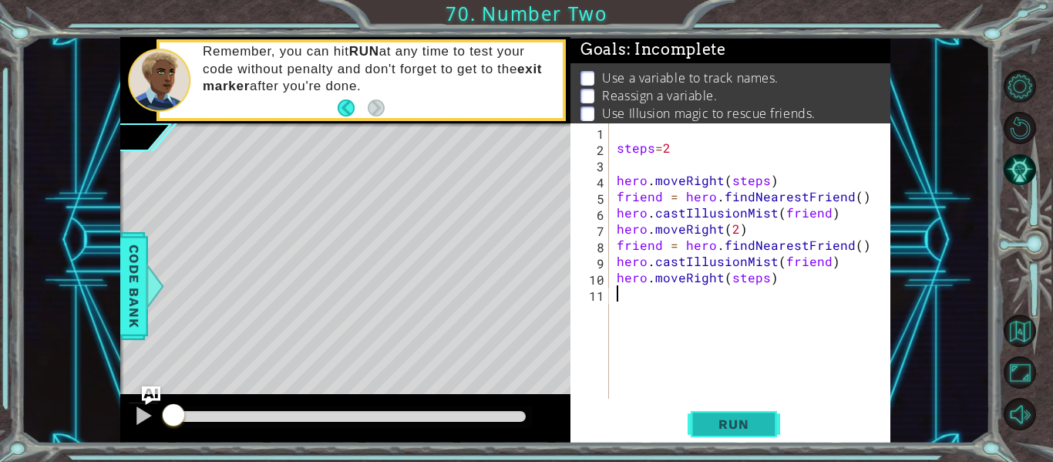
click at [719, 420] on span "Run" at bounding box center [733, 423] width 61 height 15
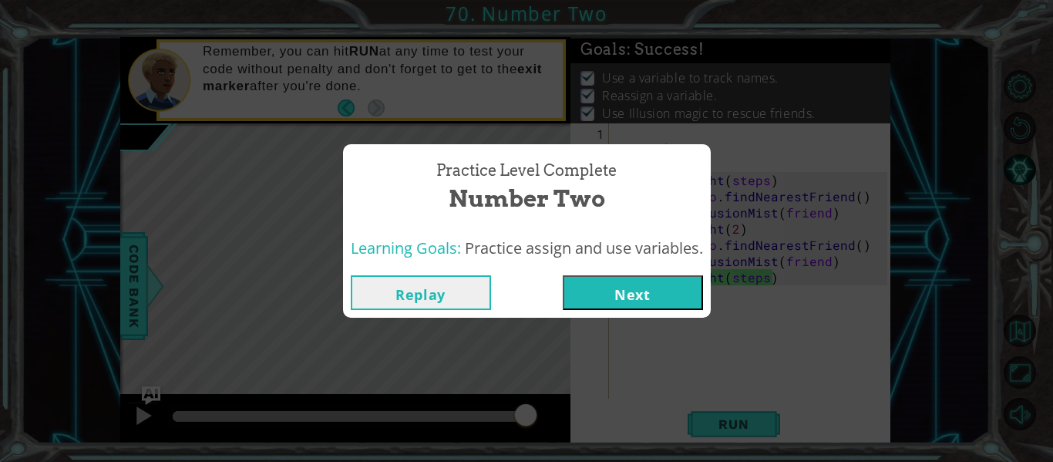
click at [628, 275] on button "Next" at bounding box center [633, 292] width 140 height 35
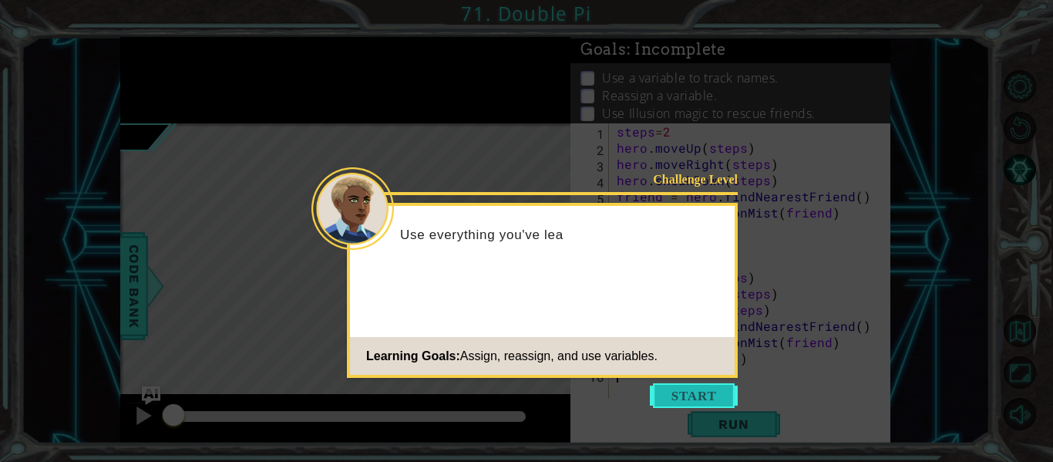
click at [696, 396] on button "Start" at bounding box center [694, 395] width 88 height 25
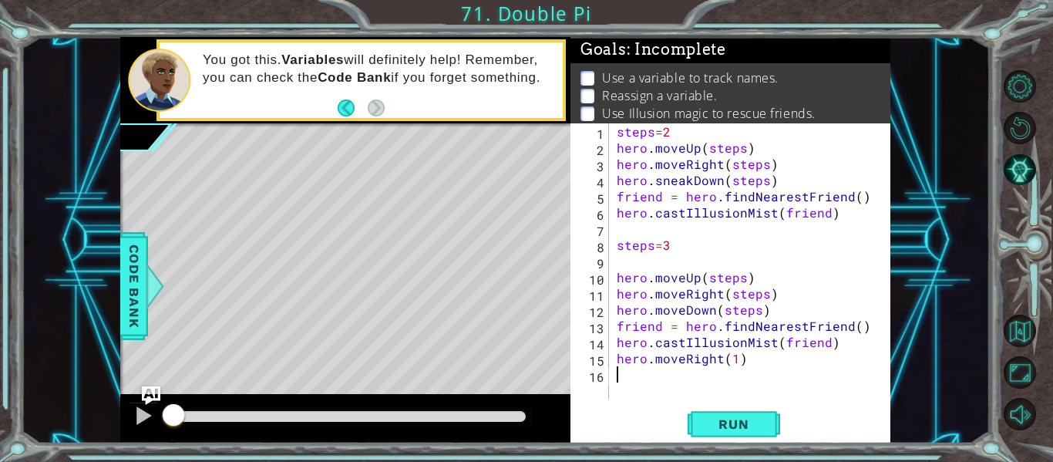
click at [851, 245] on div "steps = 2 hero . moveUp ( steps ) hero . moveRight ( steps ) hero . sneakDown (…" at bounding box center [754, 277] width 281 height 308
type textarea "steps=3"
click at [731, 424] on span "Run" at bounding box center [733, 423] width 61 height 15
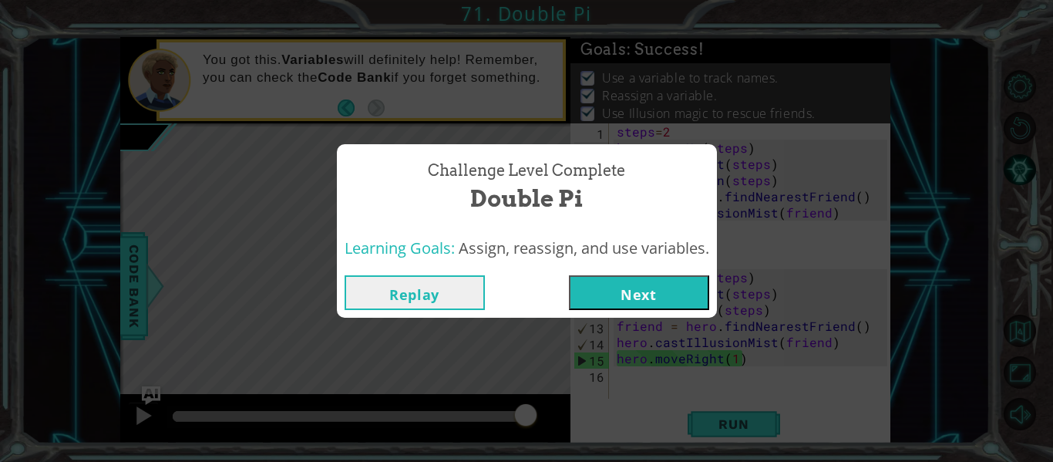
click at [599, 322] on div "Challenge Level Complete Double Pi Learning Goals: Assign, reassign, and use va…" at bounding box center [526, 231] width 1053 height 462
click at [615, 298] on button "Next" at bounding box center [639, 292] width 140 height 35
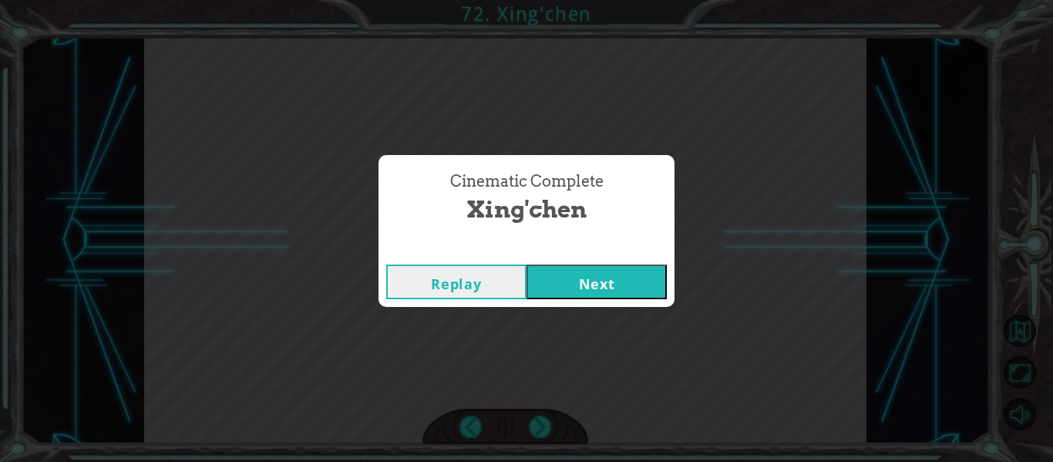
click at [591, 274] on button "Next" at bounding box center [597, 282] width 140 height 35
click at [588, 304] on body "Temporary Text M a n y t h a n k s t o y o u ! Y o u ’ v e s a v e d m y p e o …" at bounding box center [526, 231] width 1053 height 462
click at [628, 296] on button "Next" at bounding box center [597, 282] width 140 height 35
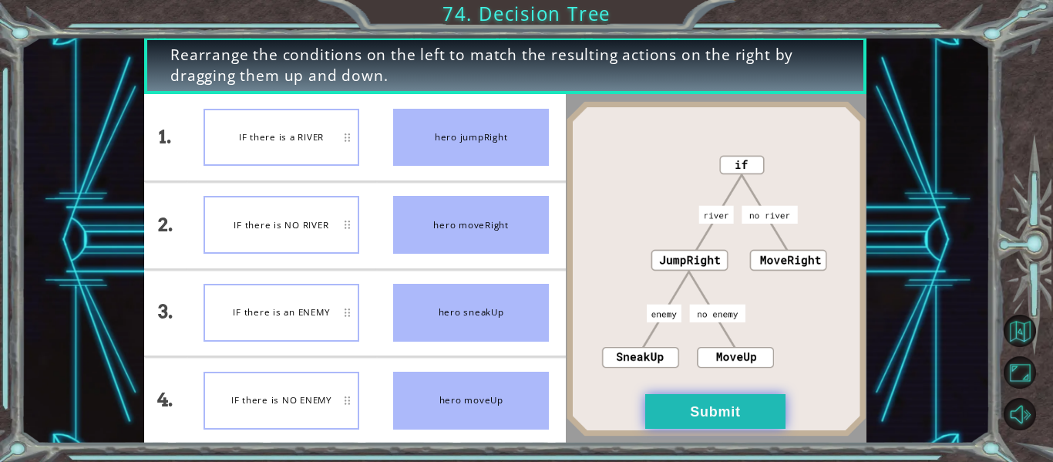
click at [708, 423] on button "Submit" at bounding box center [715, 411] width 140 height 35
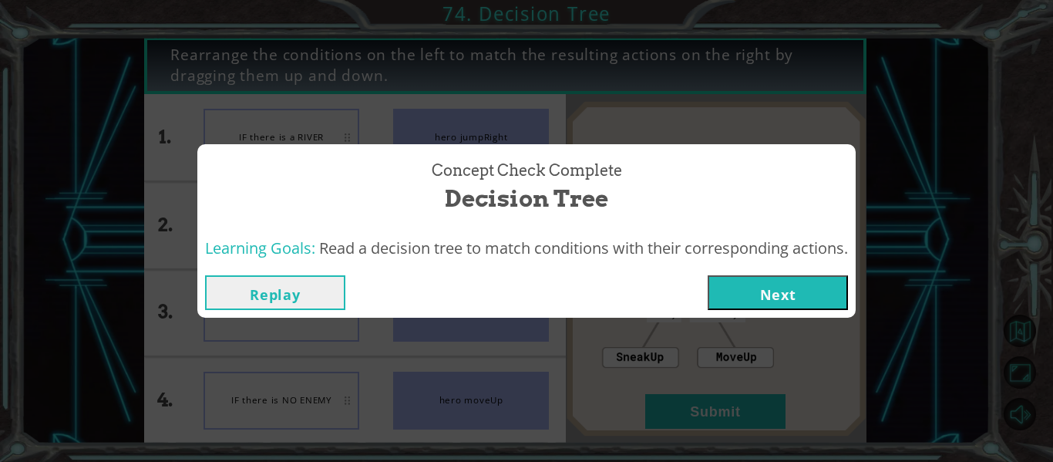
click at [690, 420] on div "Concept Check Complete Decision Tree Learning Goals: Read a decision tree to ma…" at bounding box center [526, 231] width 1053 height 462
click at [748, 293] on button "Next" at bounding box center [778, 292] width 140 height 35
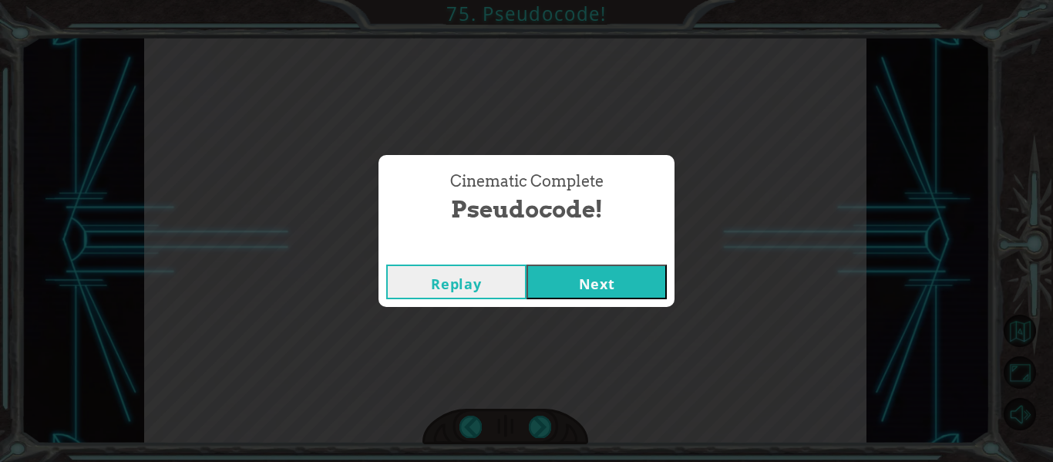
click at [622, 275] on button "Next" at bounding box center [597, 282] width 140 height 35
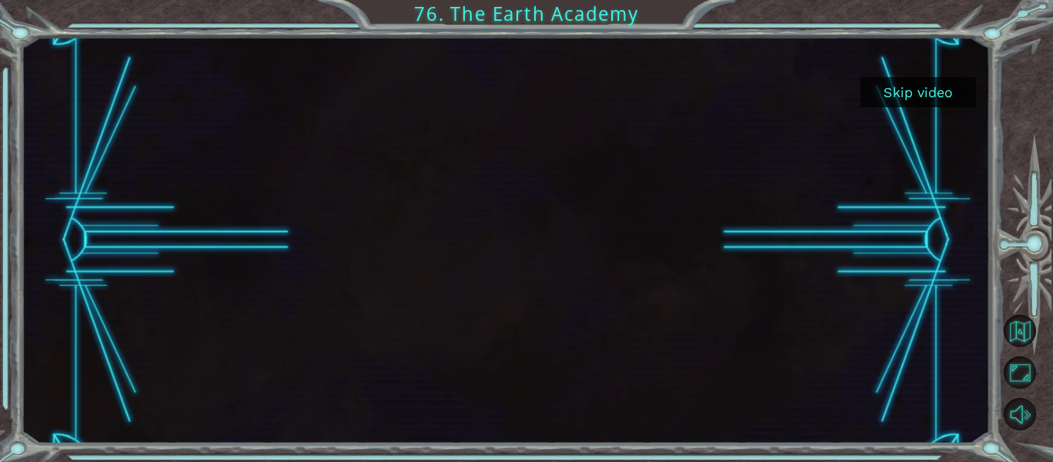
click at [1053, 38] on div "Skip video 76. The Earth Academy" at bounding box center [526, 231] width 1053 height 462
click at [931, 99] on button "Skip video" at bounding box center [919, 92] width 116 height 30
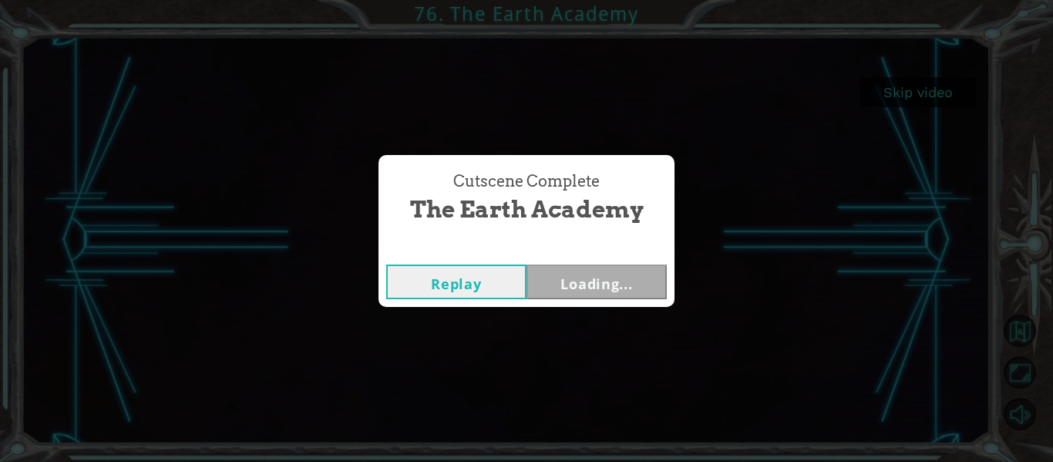
click at [907, 89] on div "Cutscene Complete The Earth Academy Replay Loading..." at bounding box center [526, 231] width 1053 height 462
click at [895, 96] on div "Cutscene Complete The Earth Academy Replay Loading..." at bounding box center [526, 231] width 1053 height 462
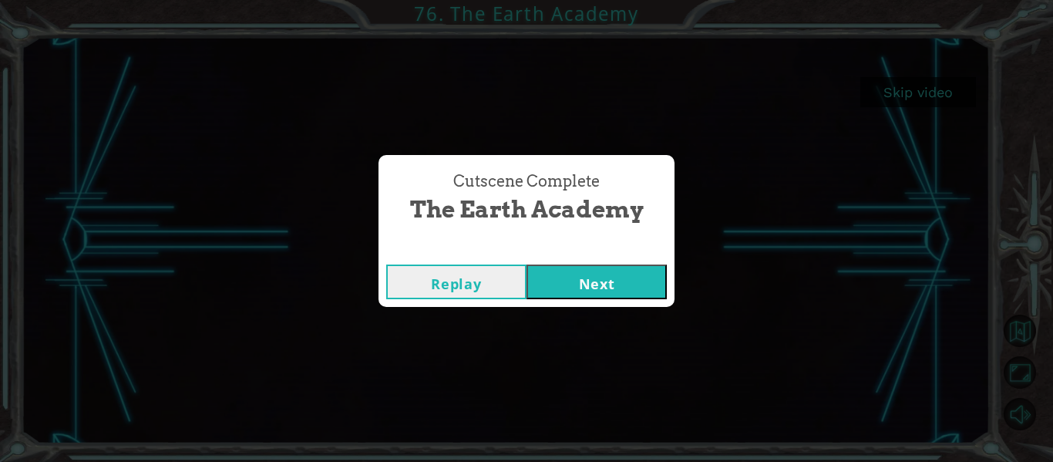
click at [600, 283] on button "Next" at bounding box center [597, 282] width 140 height 35
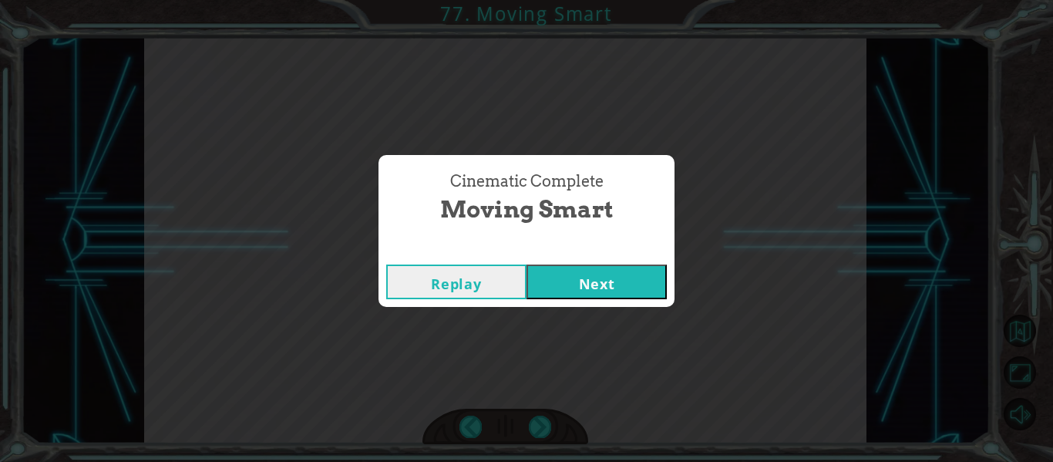
click at [628, 278] on button "Next" at bounding box center [597, 282] width 140 height 35
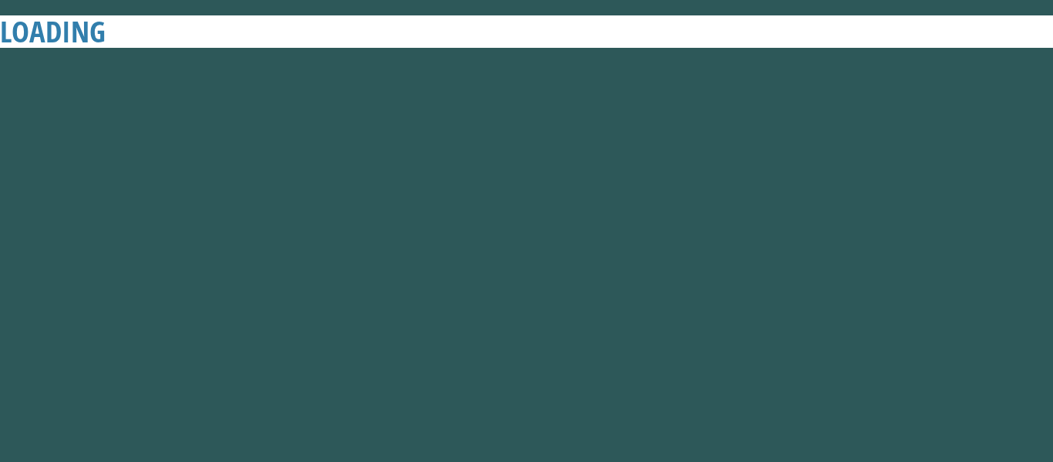
click at [627, 283] on button "Next" at bounding box center [597, 282] width 140 height 35
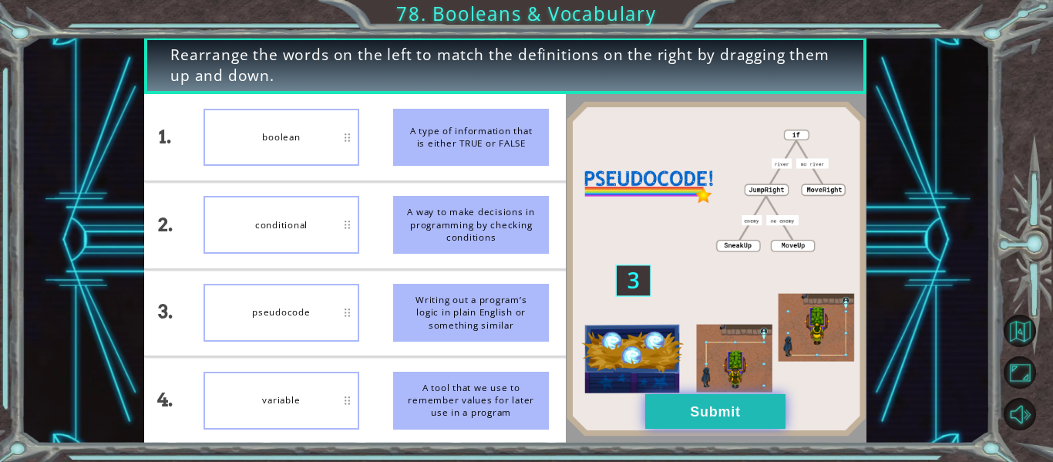
click at [733, 428] on button "Submit" at bounding box center [715, 411] width 140 height 35
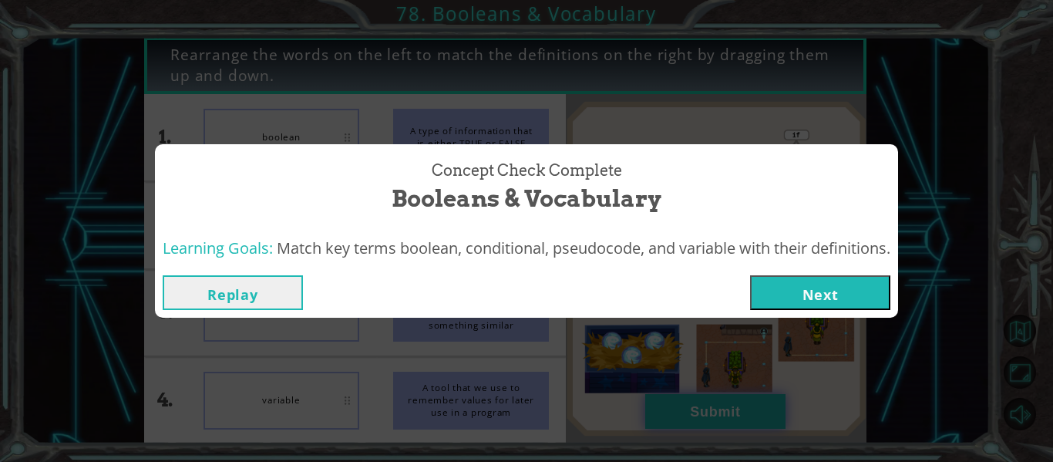
click at [824, 305] on button "Next" at bounding box center [820, 292] width 140 height 35
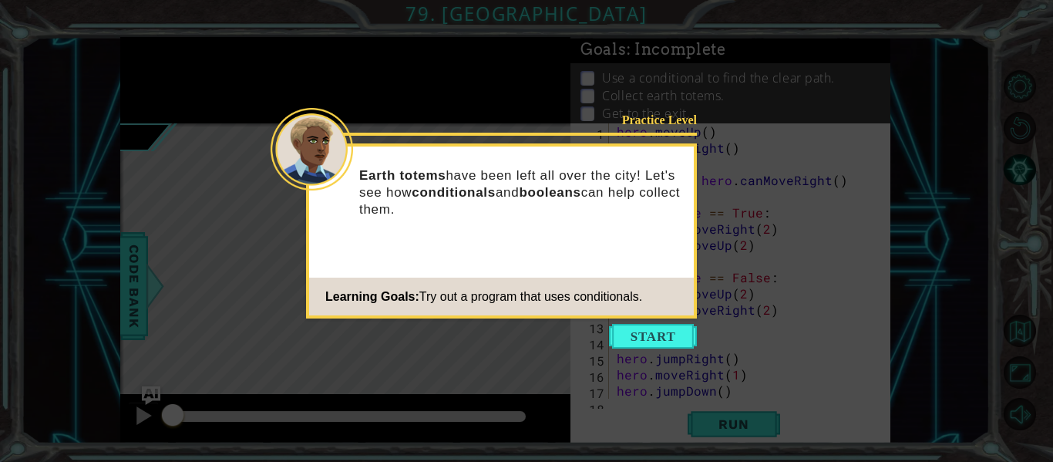
click at [691, 415] on icon at bounding box center [526, 231] width 1053 height 462
click at [561, 355] on icon at bounding box center [526, 231] width 1053 height 462
click at [666, 345] on button "Start" at bounding box center [653, 336] width 88 height 25
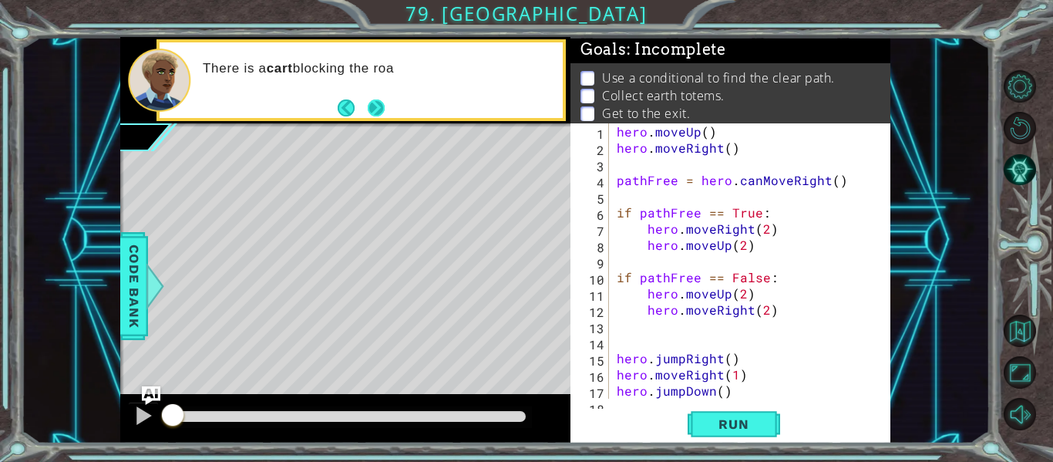
click at [383, 115] on button "Next" at bounding box center [376, 107] width 27 height 27
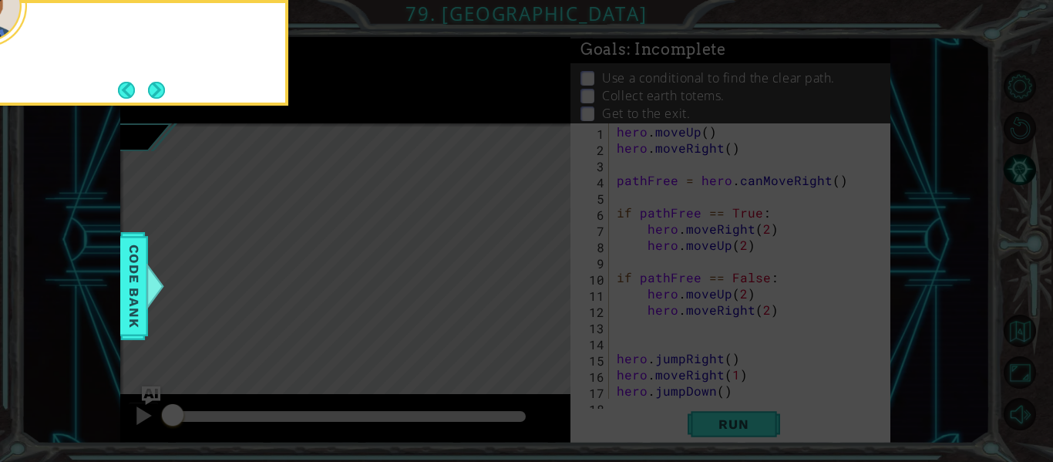
click at [383, 96] on icon at bounding box center [526, 69] width 1053 height 786
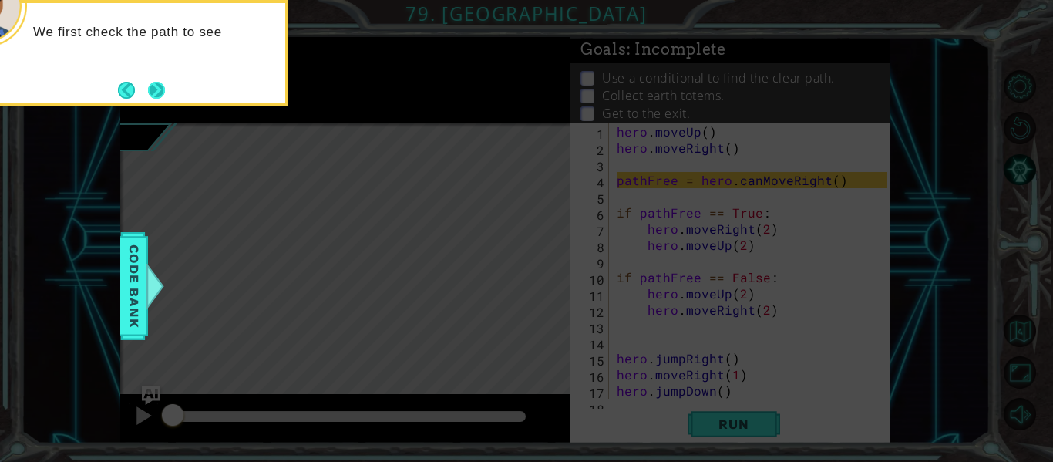
click at [151, 78] on button "Next" at bounding box center [157, 90] width 28 height 28
click at [163, 93] on button "Next" at bounding box center [156, 90] width 25 height 25
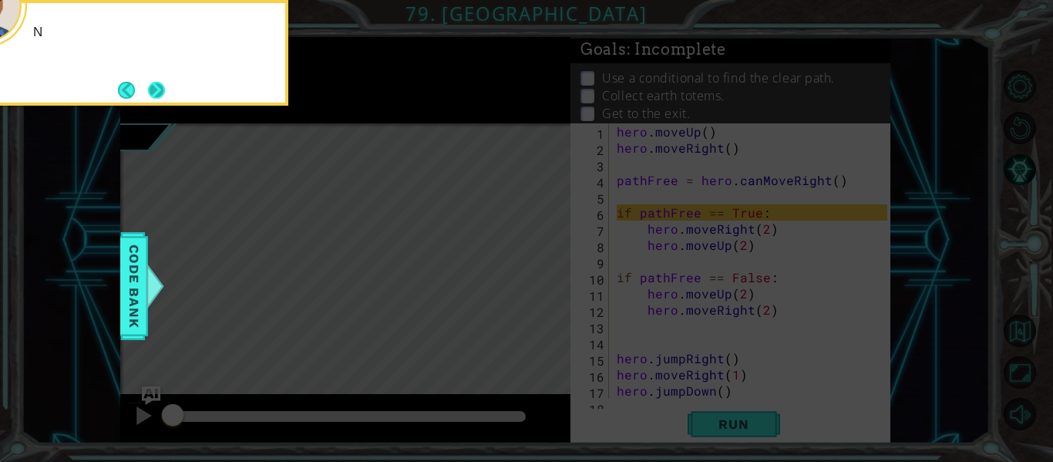
click at [147, 83] on button "Next" at bounding box center [155, 89] width 25 height 25
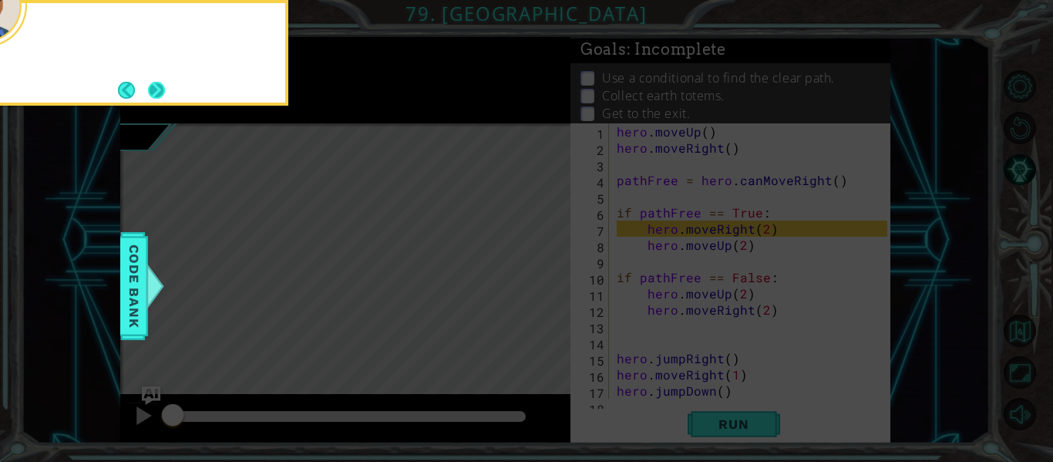
click at [157, 91] on button "Next" at bounding box center [157, 89] width 21 height 21
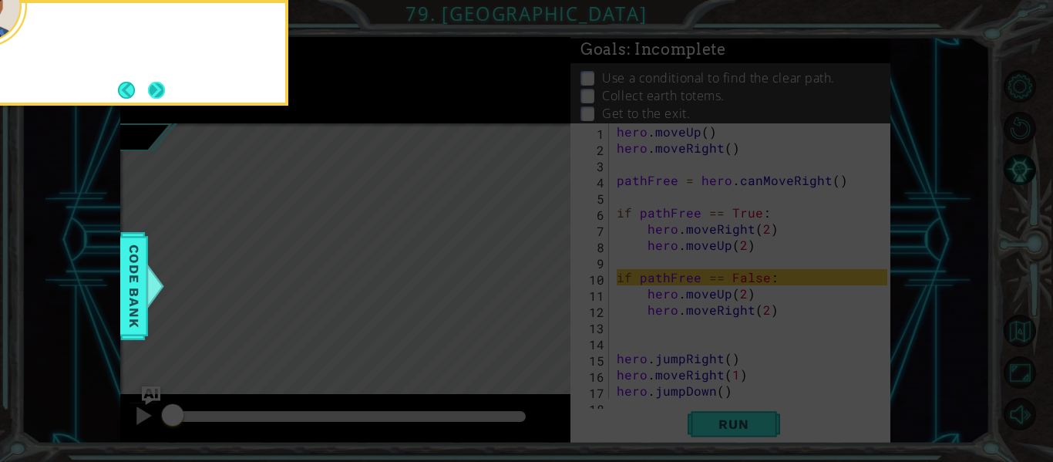
click at [157, 87] on button "Next" at bounding box center [156, 90] width 19 height 19
click at [159, 81] on button "Next" at bounding box center [156, 89] width 25 height 25
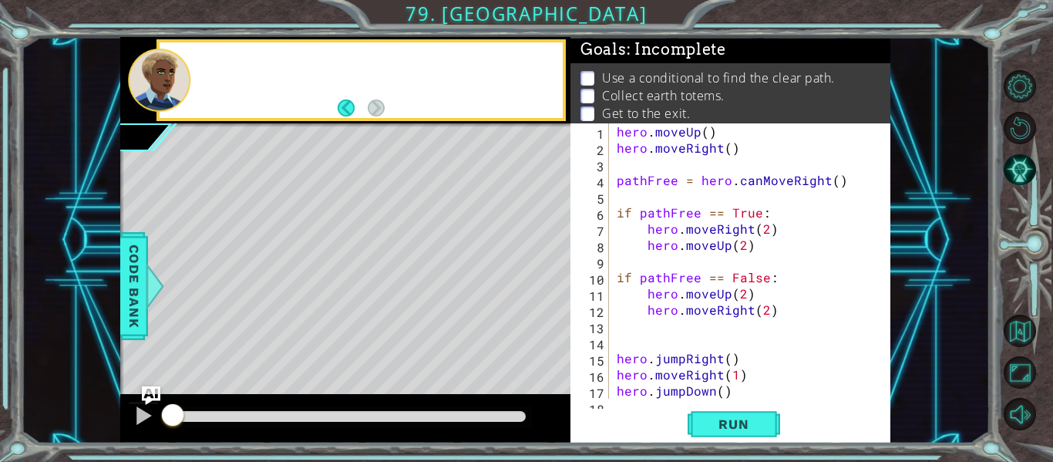
click at [157, 97] on div at bounding box center [159, 80] width 62 height 63
click at [166, 93] on div at bounding box center [159, 80] width 62 height 63
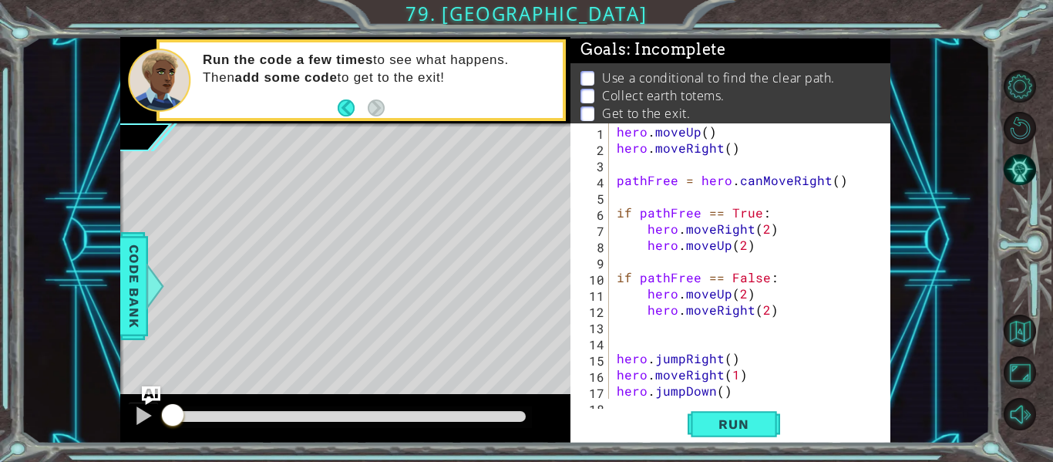
scroll to position [32, 0]
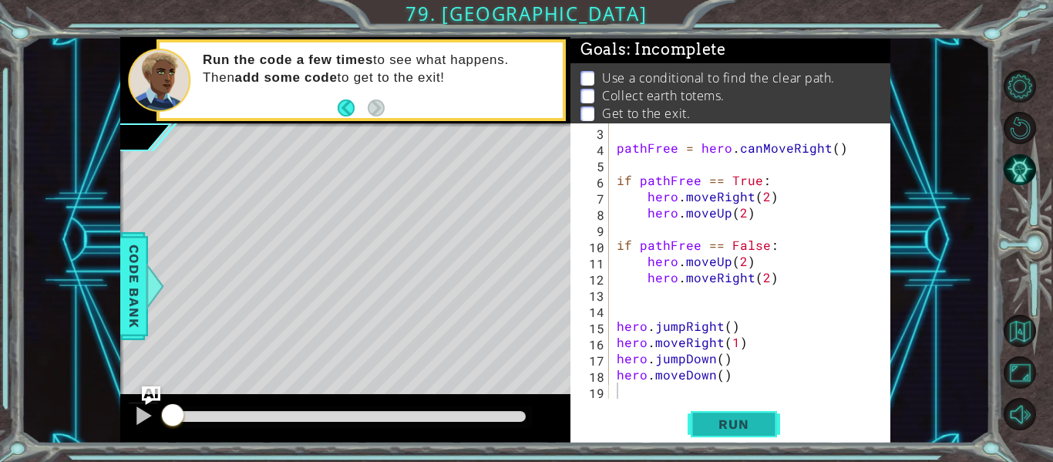
click at [706, 440] on button "Run" at bounding box center [734, 425] width 93 height 32
click at [719, 424] on span "Run" at bounding box center [733, 423] width 61 height 15
click at [727, 420] on span "Run" at bounding box center [733, 423] width 61 height 15
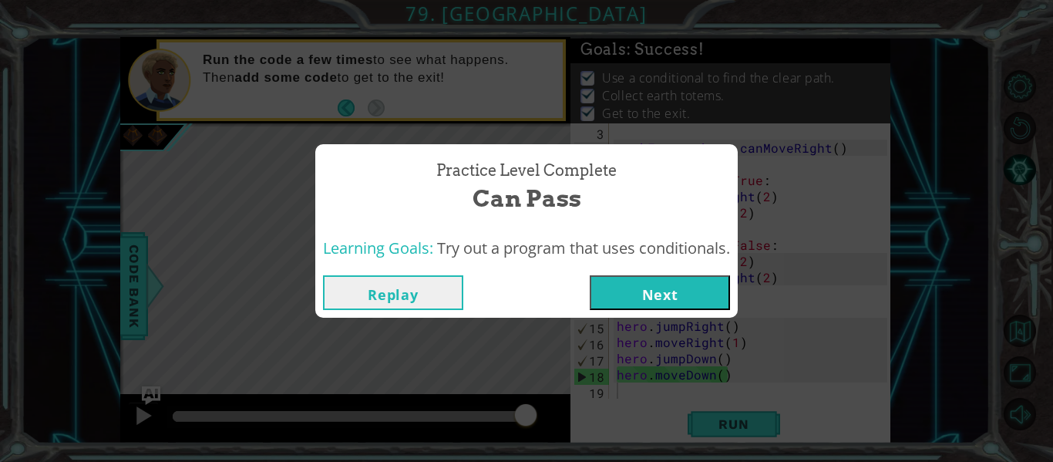
click at [656, 285] on button "Next" at bounding box center [660, 292] width 140 height 35
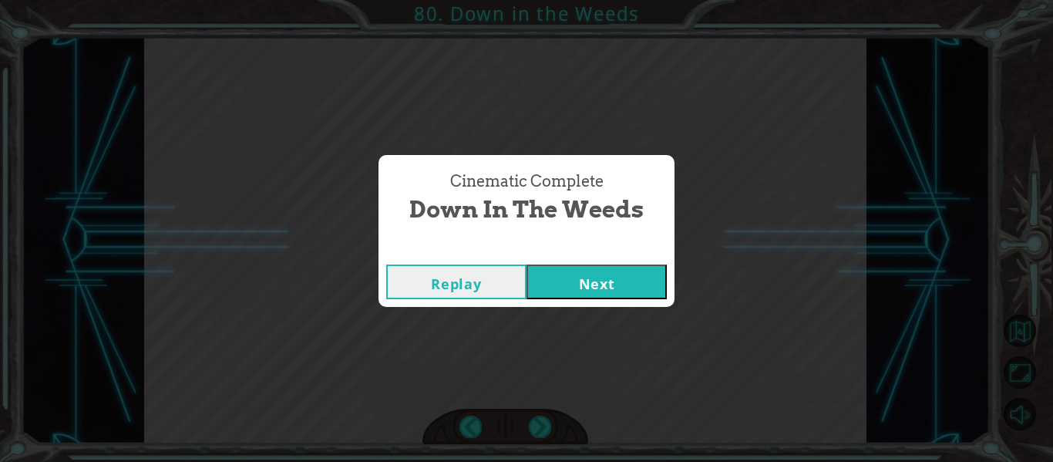
click at [614, 295] on button "Next" at bounding box center [597, 282] width 140 height 35
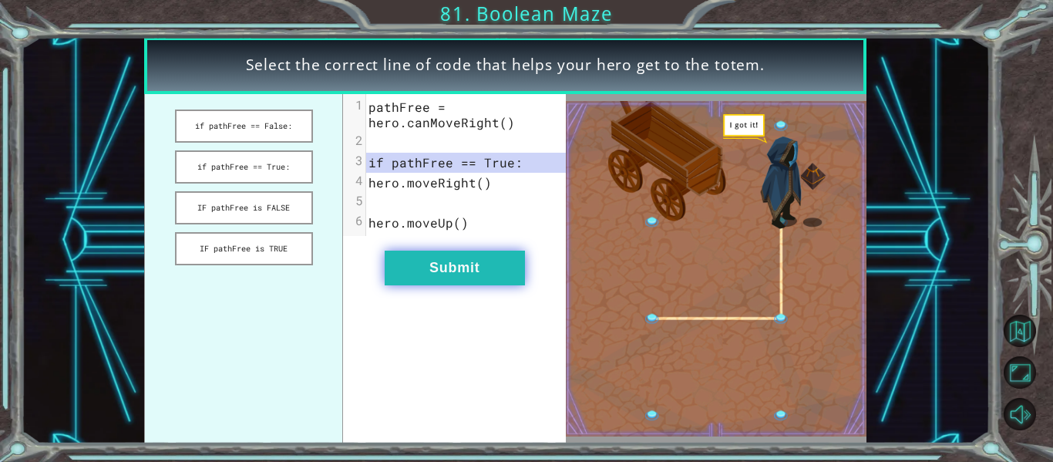
click at [454, 257] on button "Submit" at bounding box center [455, 268] width 140 height 35
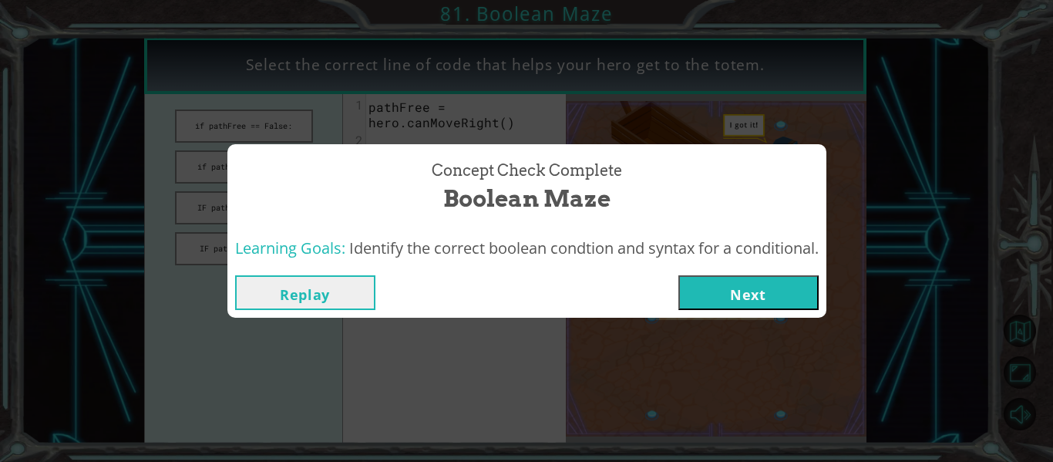
click at [763, 307] on button "Next" at bounding box center [749, 292] width 140 height 35
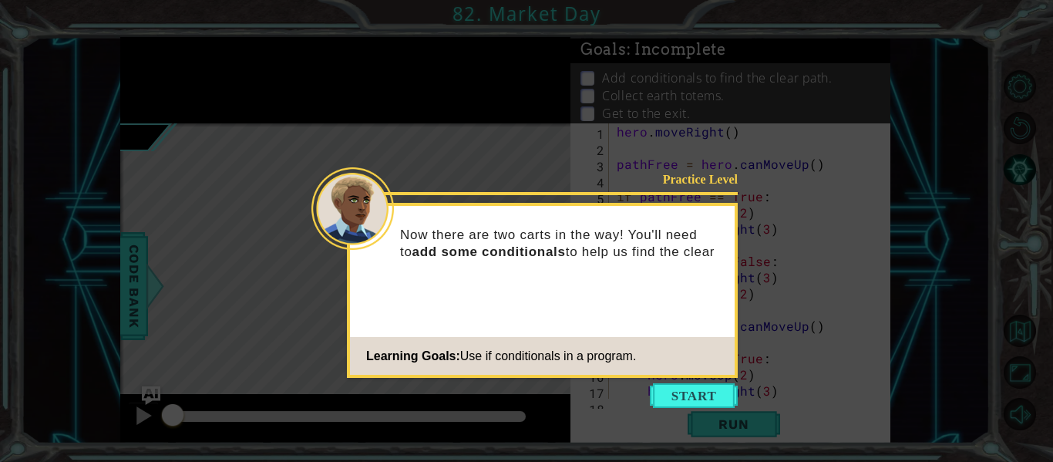
click at [665, 440] on icon at bounding box center [526, 231] width 1053 height 462
click at [703, 393] on button "Start" at bounding box center [694, 395] width 88 height 25
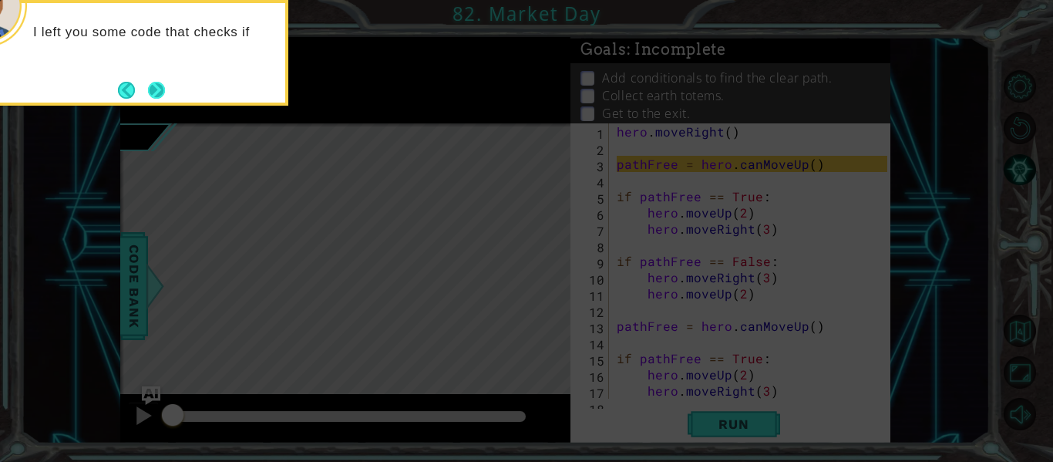
click at [157, 97] on button "Next" at bounding box center [156, 90] width 19 height 19
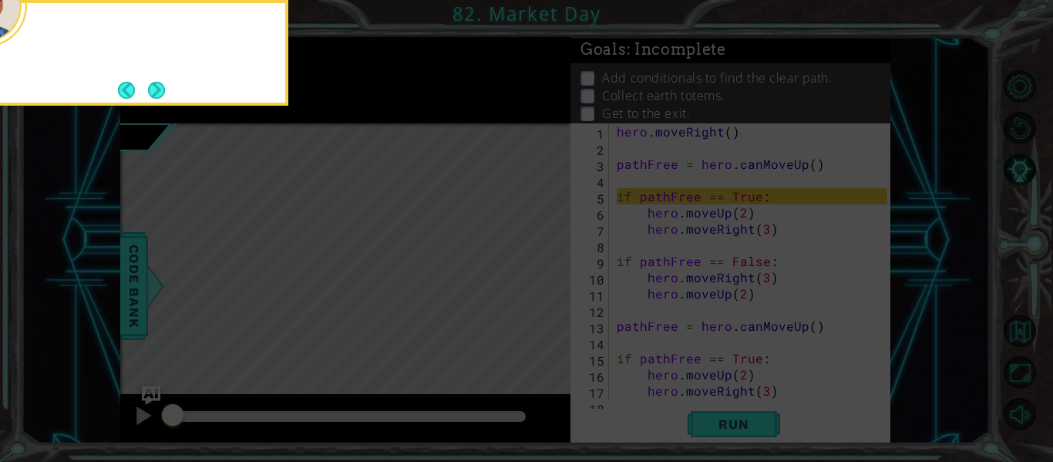
click at [174, 79] on div at bounding box center [134, 53] width 308 height 106
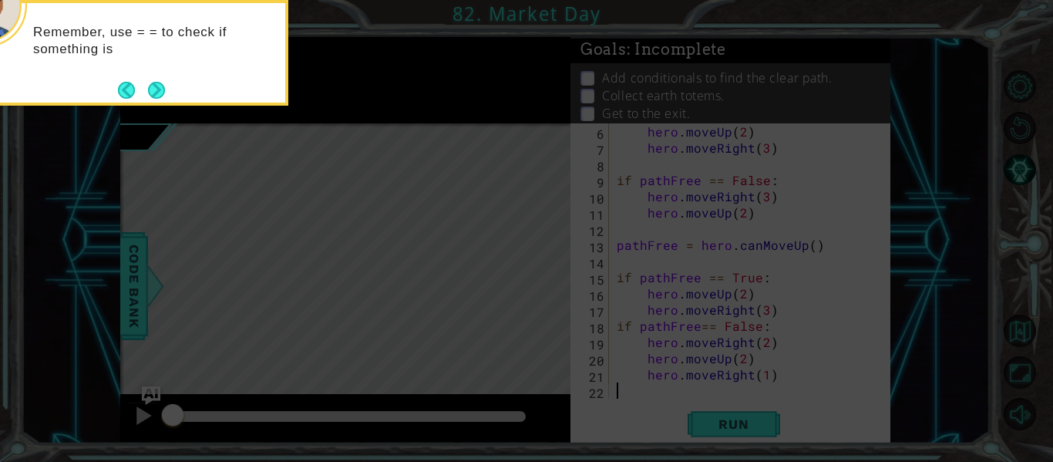
click at [155, 67] on div "Remember, use = = to check if something is" at bounding box center [134, 48] width 302 height 78
click at [157, 82] on button "Next" at bounding box center [156, 90] width 25 height 25
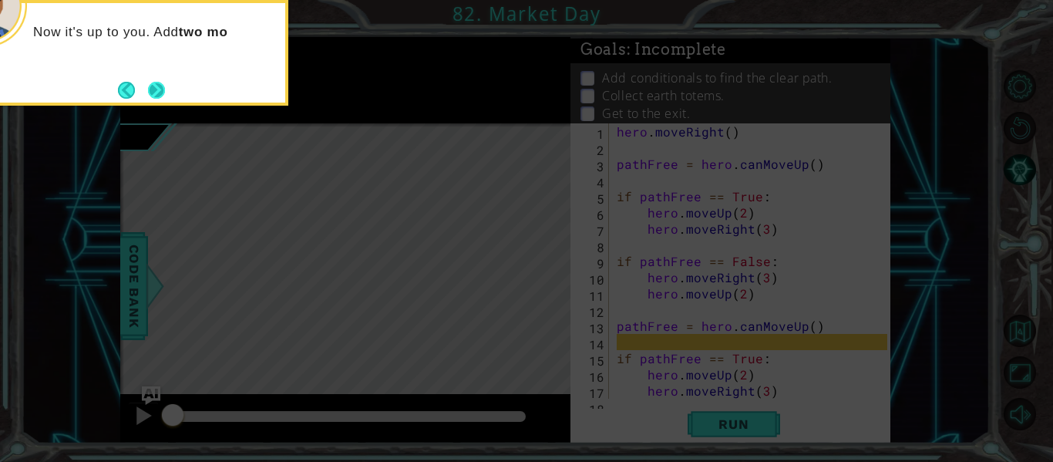
click at [165, 95] on button "Next" at bounding box center [156, 90] width 23 height 23
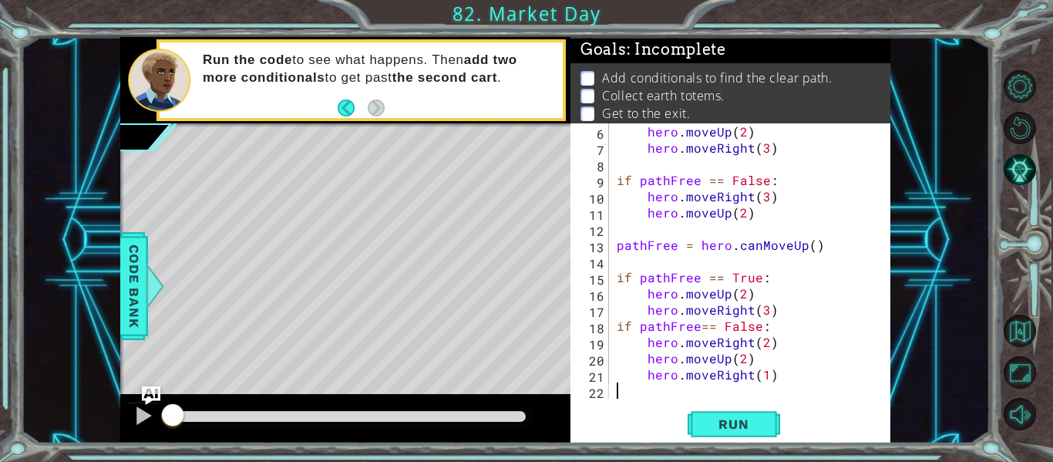
scroll to position [81, 0]
click at [743, 433] on button "Run" at bounding box center [734, 425] width 93 height 32
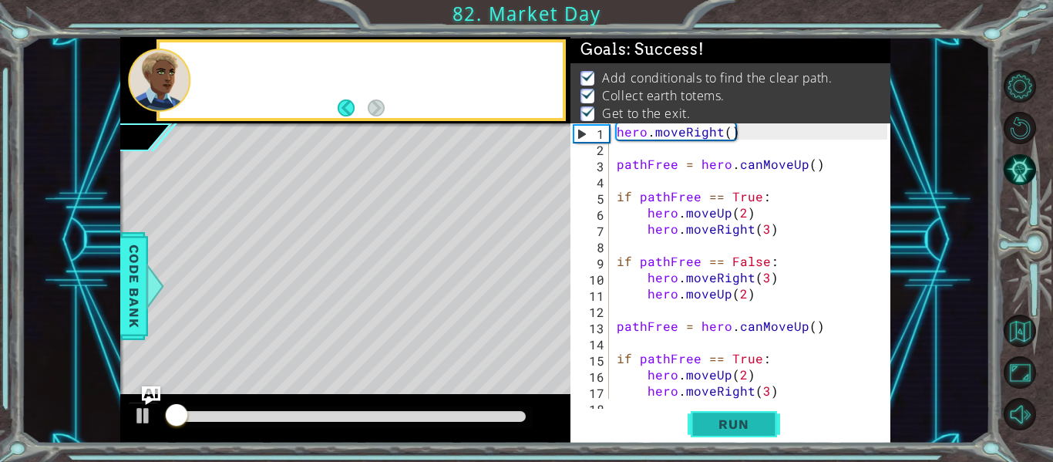
scroll to position [0, 0]
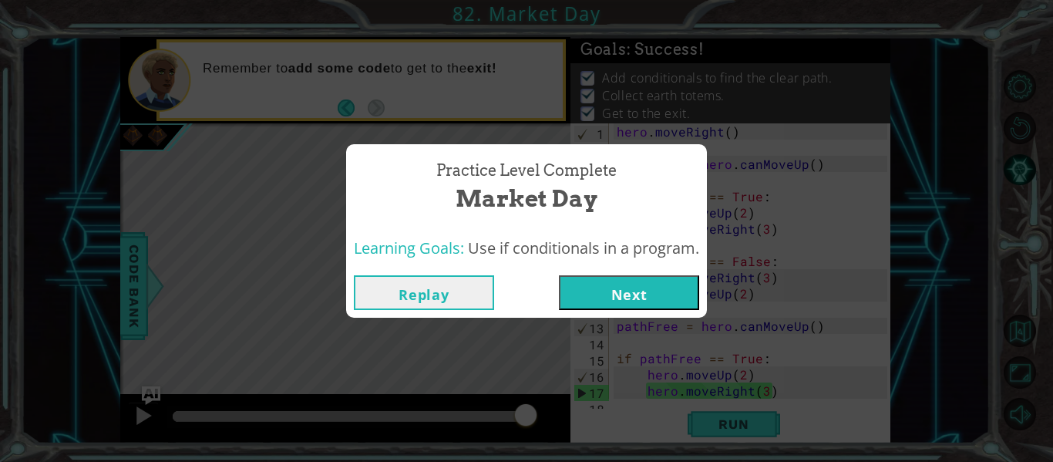
click at [622, 307] on button "Next" at bounding box center [629, 292] width 140 height 35
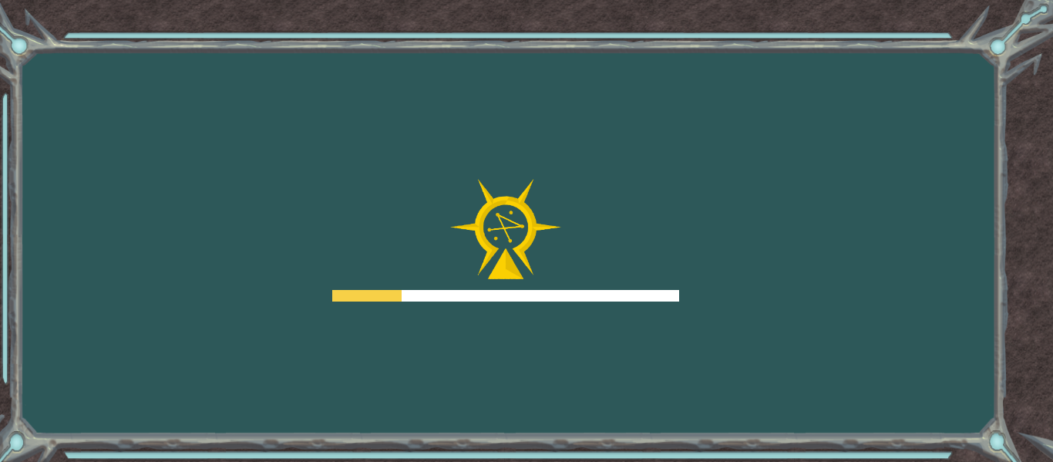
click at [626, 296] on div at bounding box center [505, 296] width 347 height 12
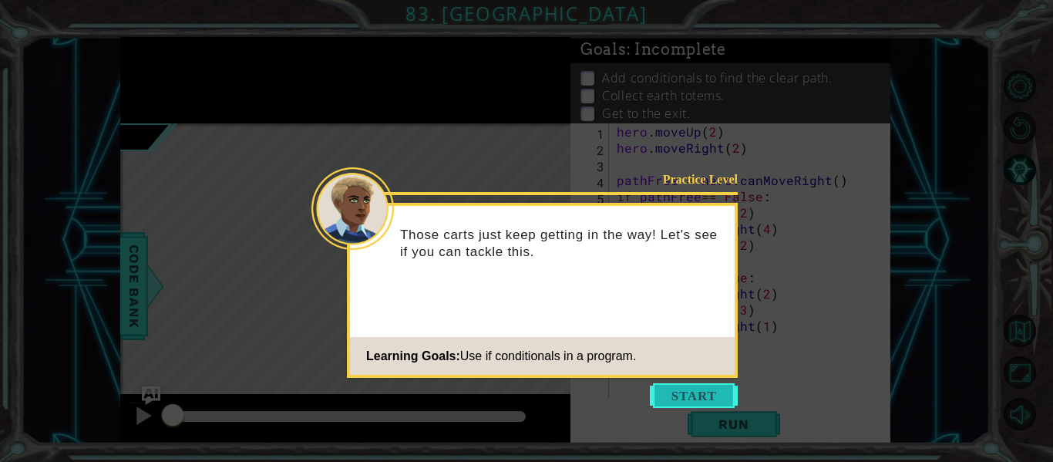
click at [708, 389] on button "Start" at bounding box center [694, 395] width 88 height 25
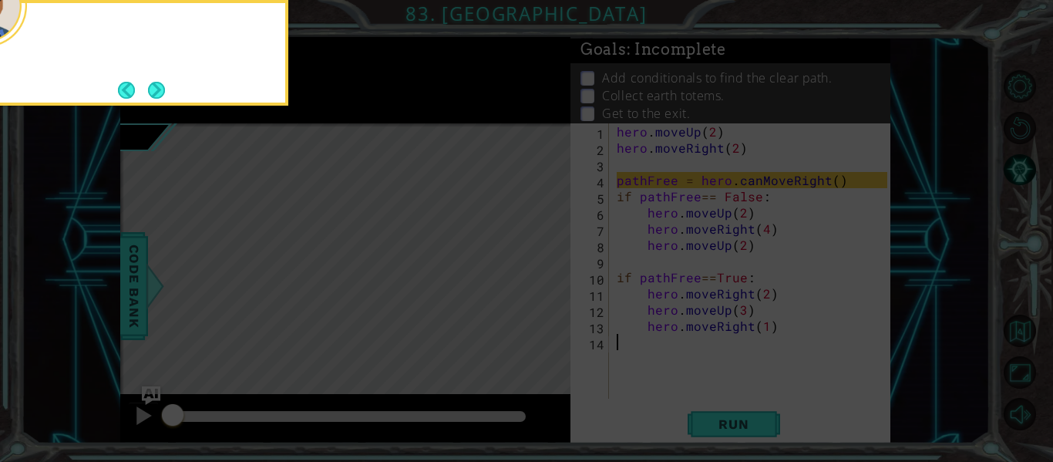
click at [701, 390] on icon at bounding box center [526, 69] width 1053 height 786
click at [699, 387] on icon at bounding box center [526, 69] width 1053 height 786
click at [162, 91] on button "Next" at bounding box center [156, 90] width 26 height 26
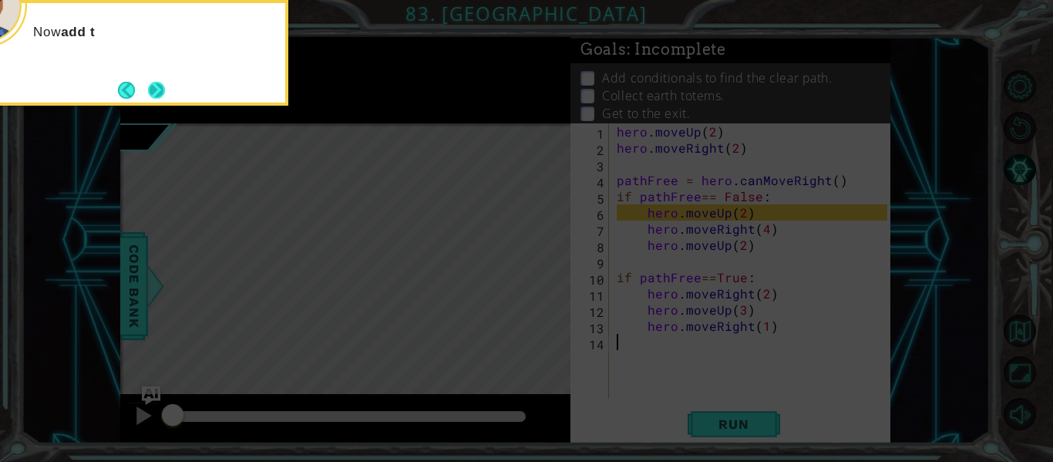
click at [159, 93] on button "Next" at bounding box center [157, 90] width 18 height 18
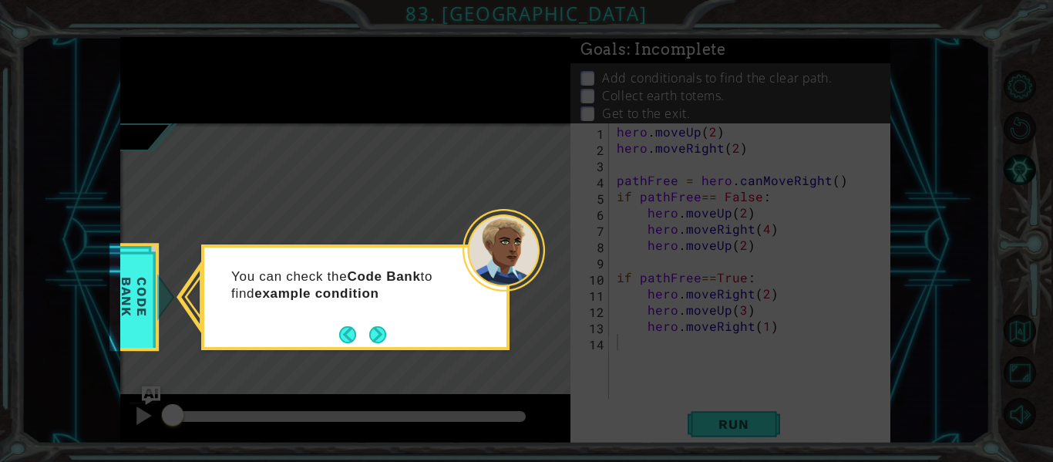
click at [384, 323] on footer at bounding box center [362, 334] width 47 height 23
click at [380, 335] on button "Next" at bounding box center [378, 335] width 20 height 20
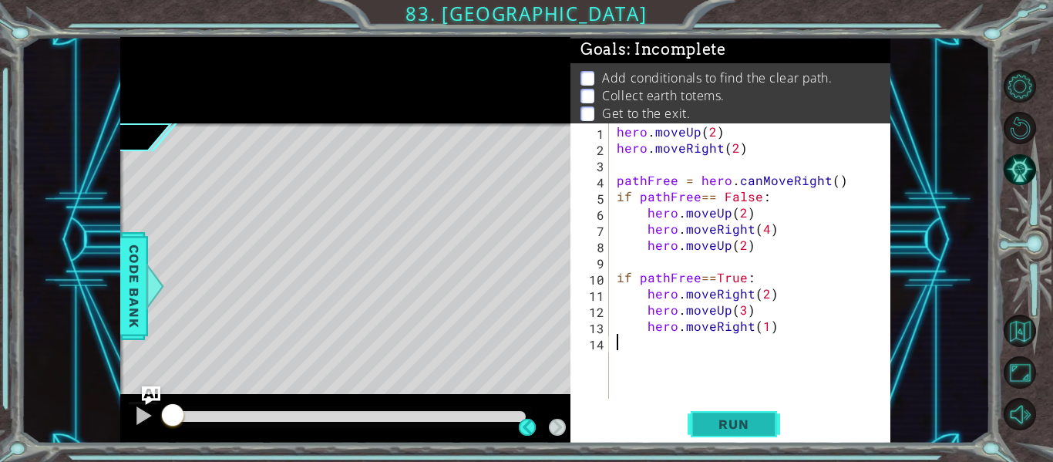
click at [732, 420] on span "Run" at bounding box center [733, 423] width 61 height 15
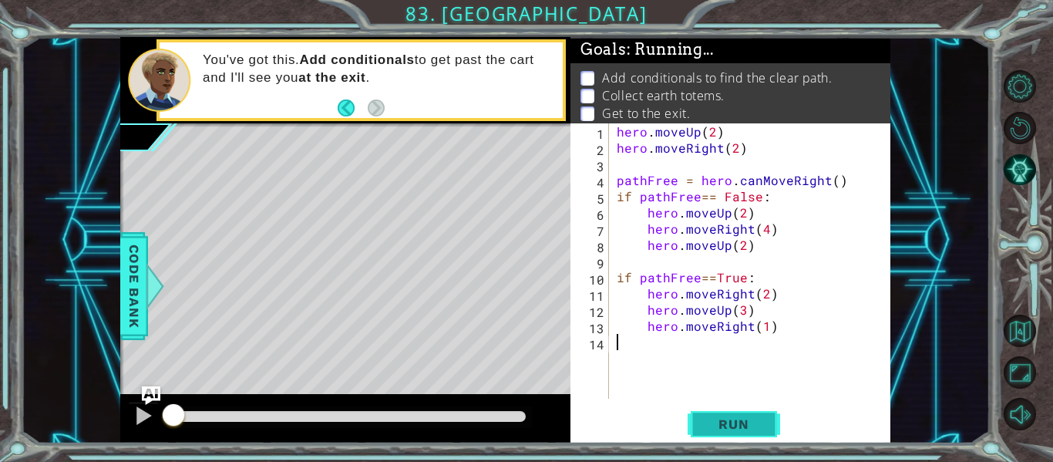
click at [736, 429] on span "Run" at bounding box center [733, 423] width 61 height 15
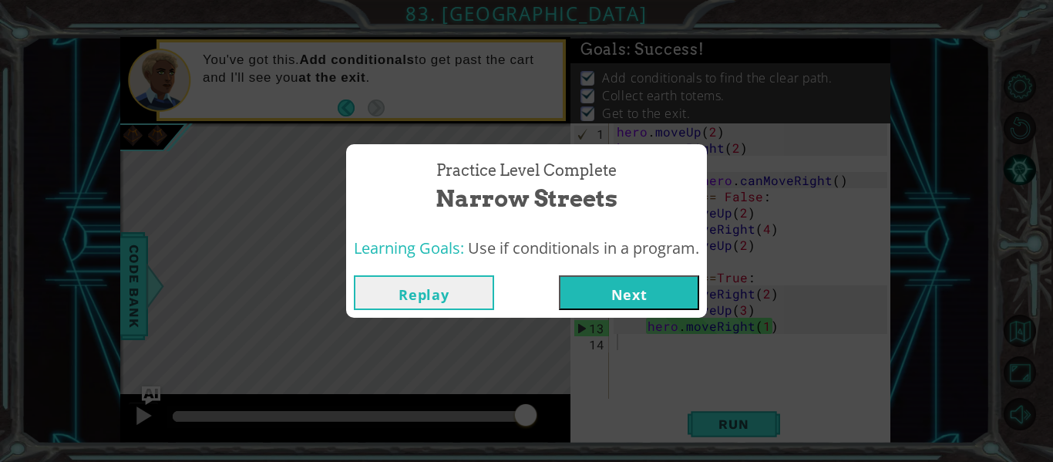
click at [400, 298] on button "Replay" at bounding box center [424, 292] width 140 height 35
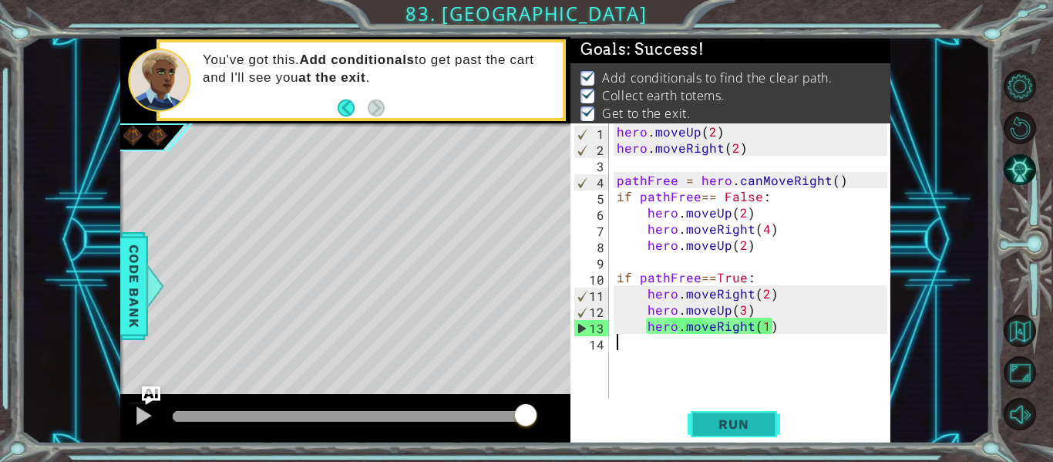
click at [738, 412] on button "Run" at bounding box center [734, 425] width 93 height 32
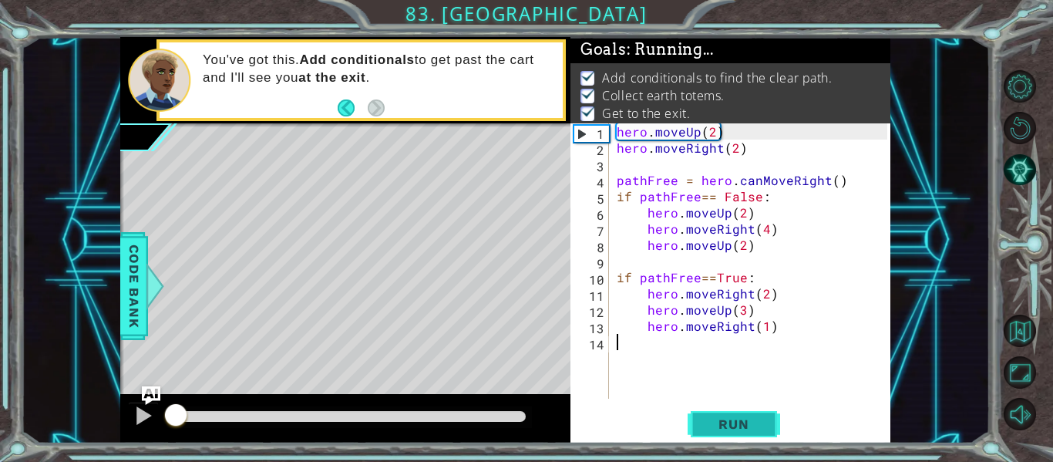
click at [743, 432] on span "Run" at bounding box center [733, 423] width 61 height 15
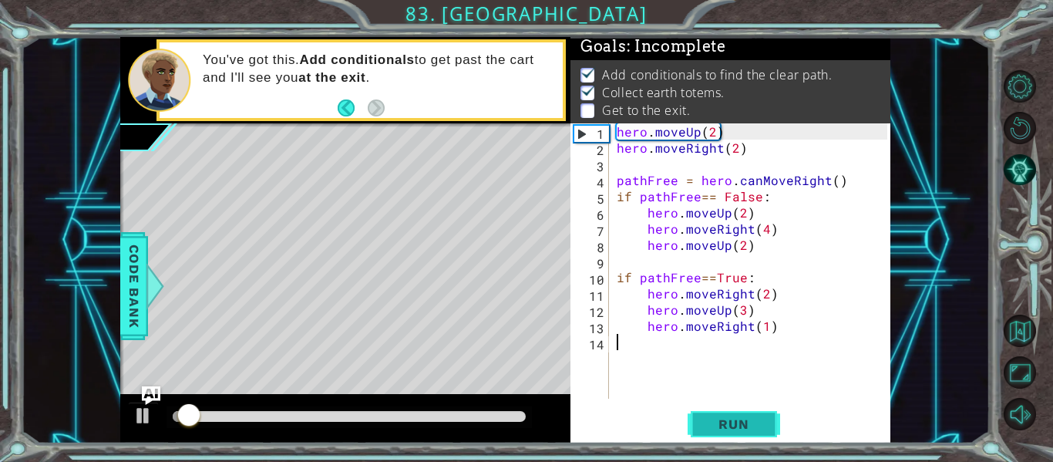
click at [759, 429] on span "Run" at bounding box center [733, 423] width 61 height 15
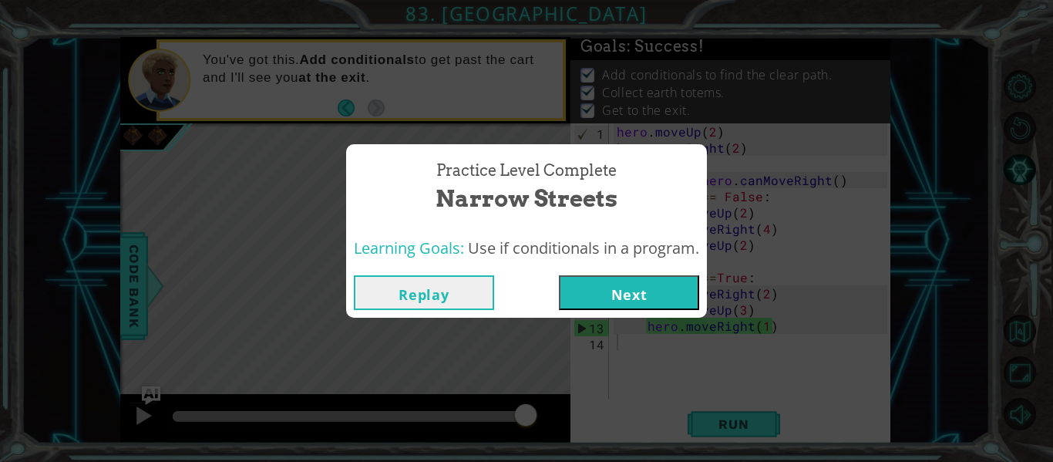
click at [595, 277] on button "Next" at bounding box center [629, 292] width 140 height 35
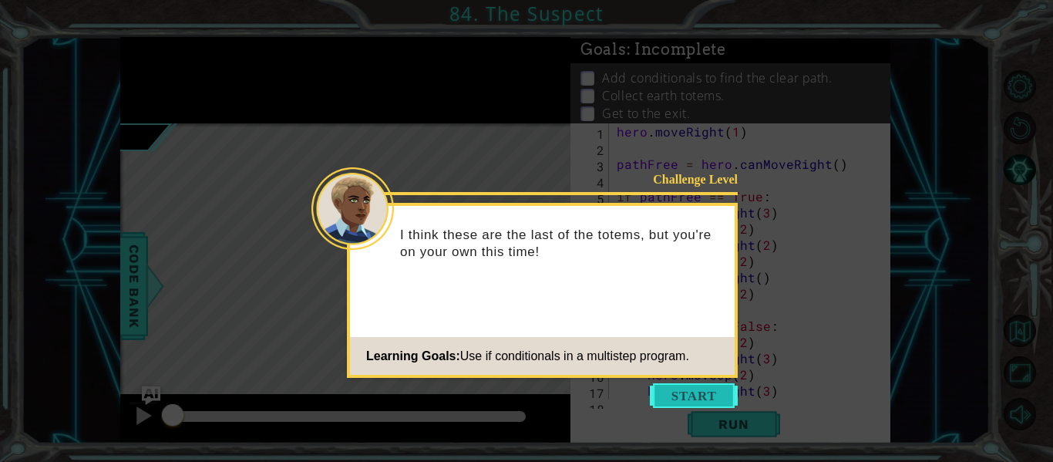
click at [692, 396] on button "Start" at bounding box center [694, 395] width 88 height 25
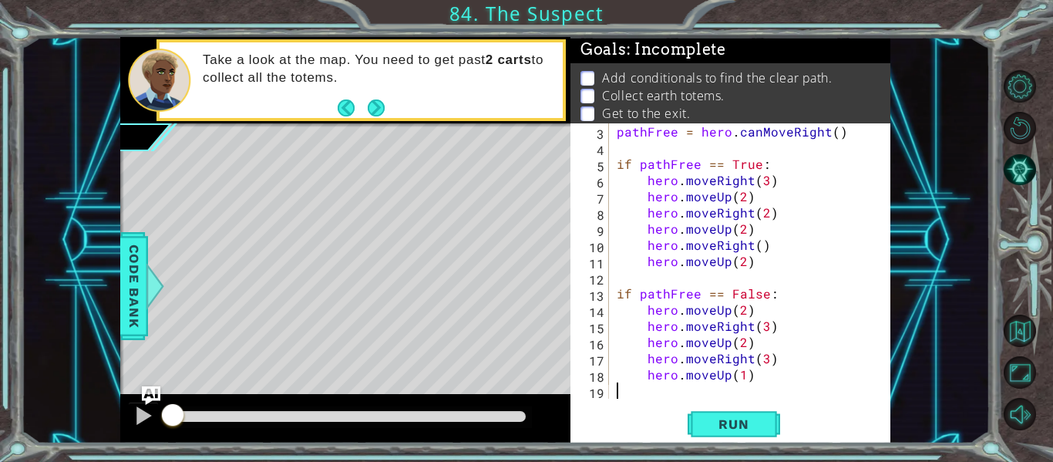
scroll to position [32, 0]
click at [727, 436] on button "Run" at bounding box center [734, 425] width 93 height 32
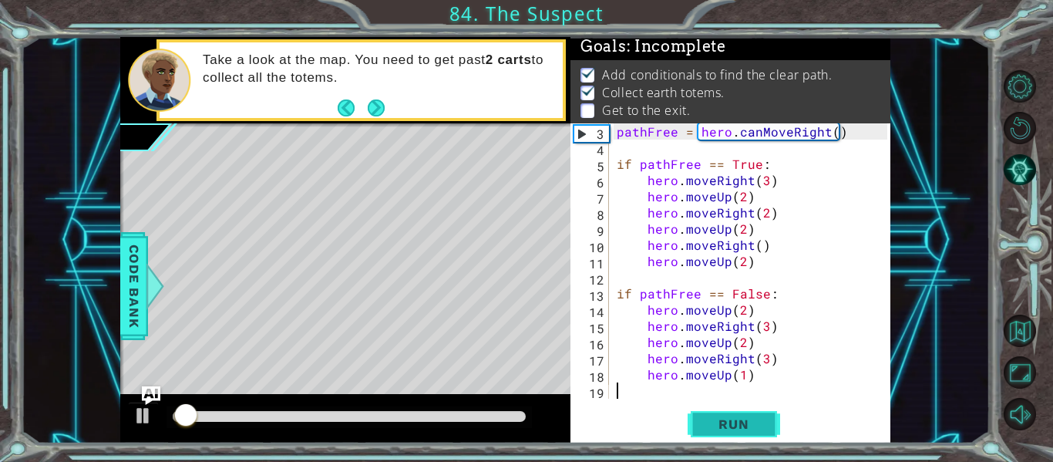
click at [734, 432] on span "Run" at bounding box center [733, 423] width 61 height 15
